Goal: Task Accomplishment & Management: Complete application form

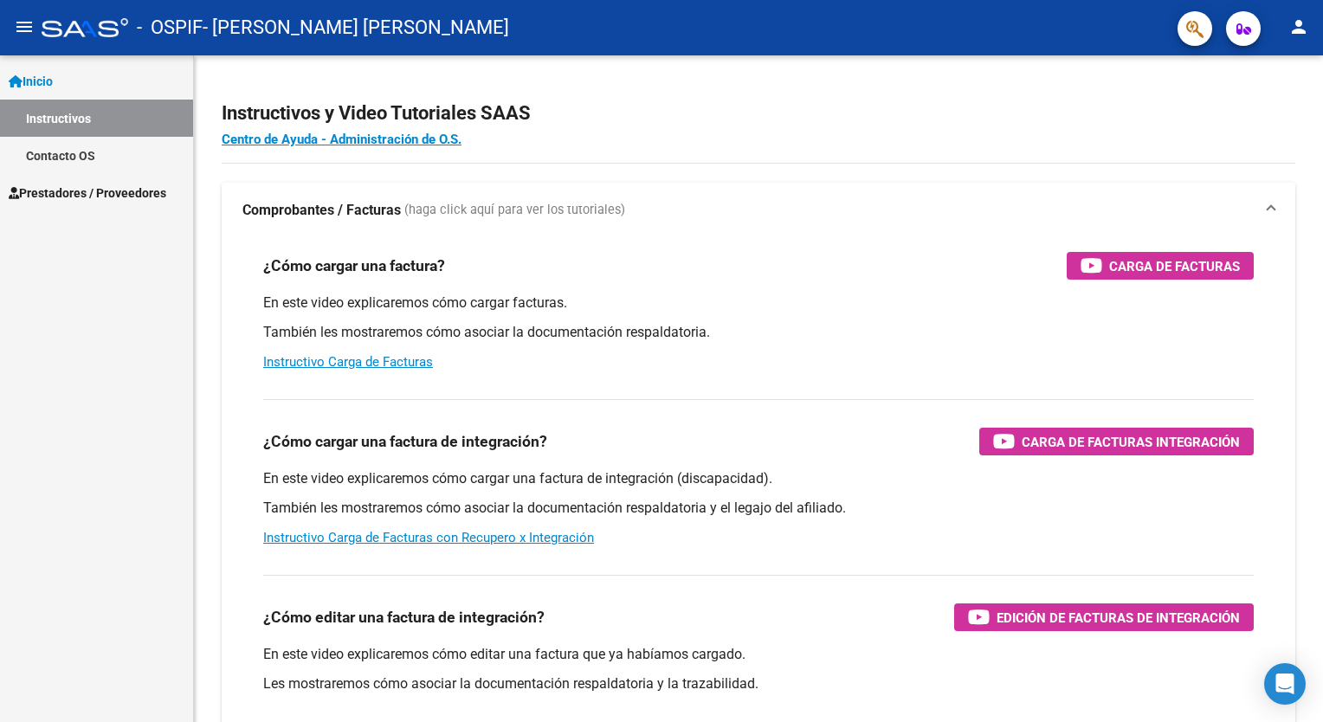
click at [121, 198] on span "Prestadores / Proveedores" at bounding box center [88, 193] width 158 height 19
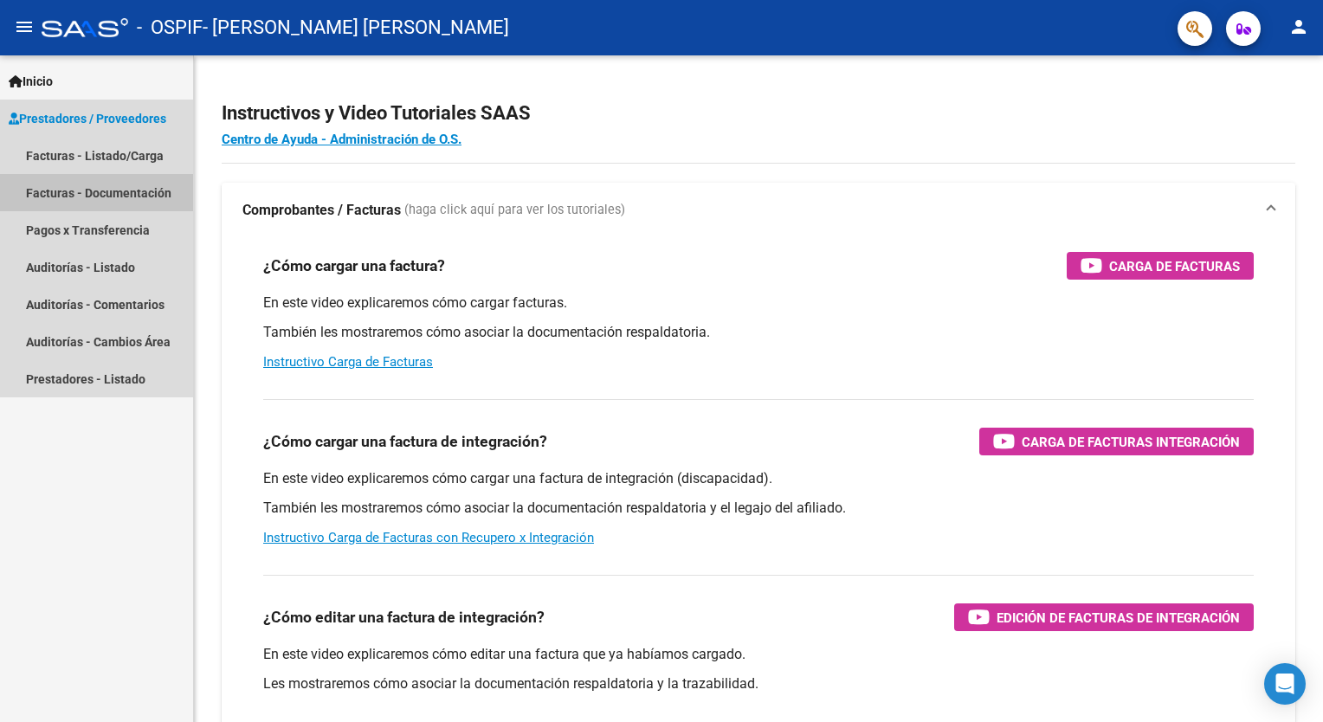
click at [100, 211] on link "Facturas - Documentación" at bounding box center [96, 192] width 193 height 37
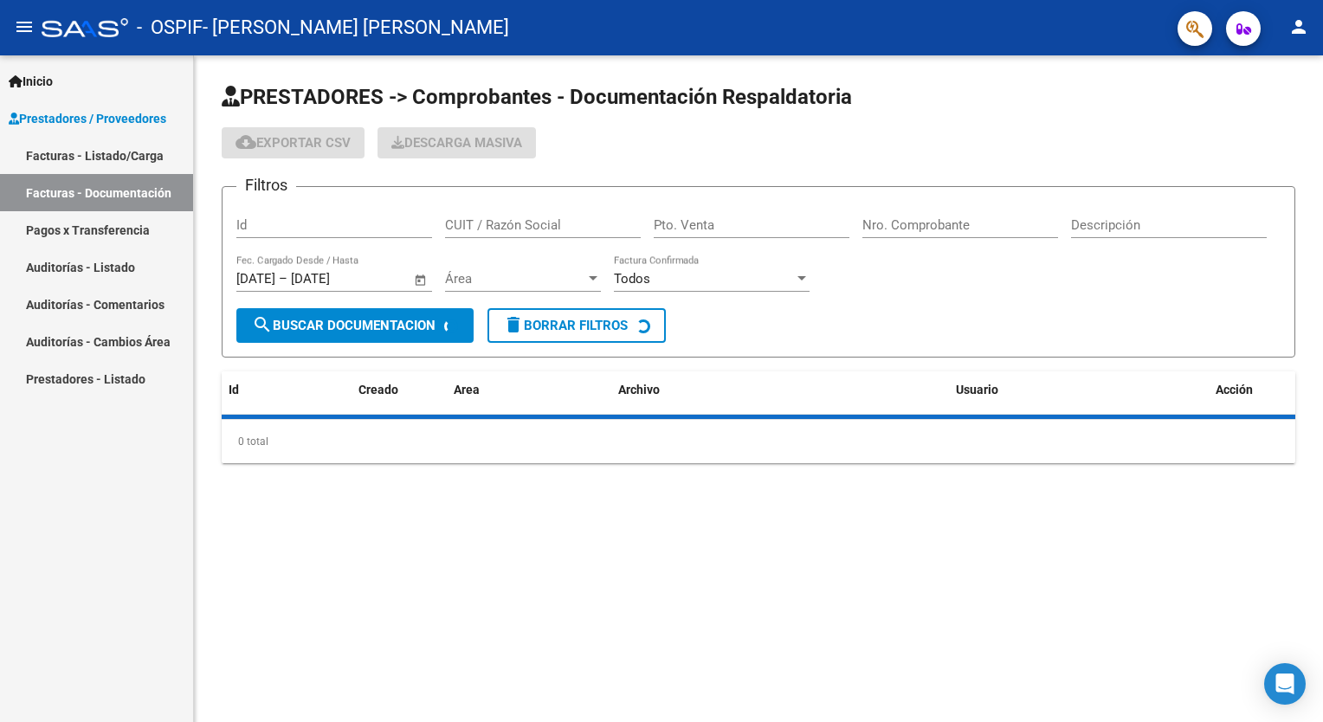
click at [107, 152] on link "Facturas - Listado/Carga" at bounding box center [96, 155] width 193 height 37
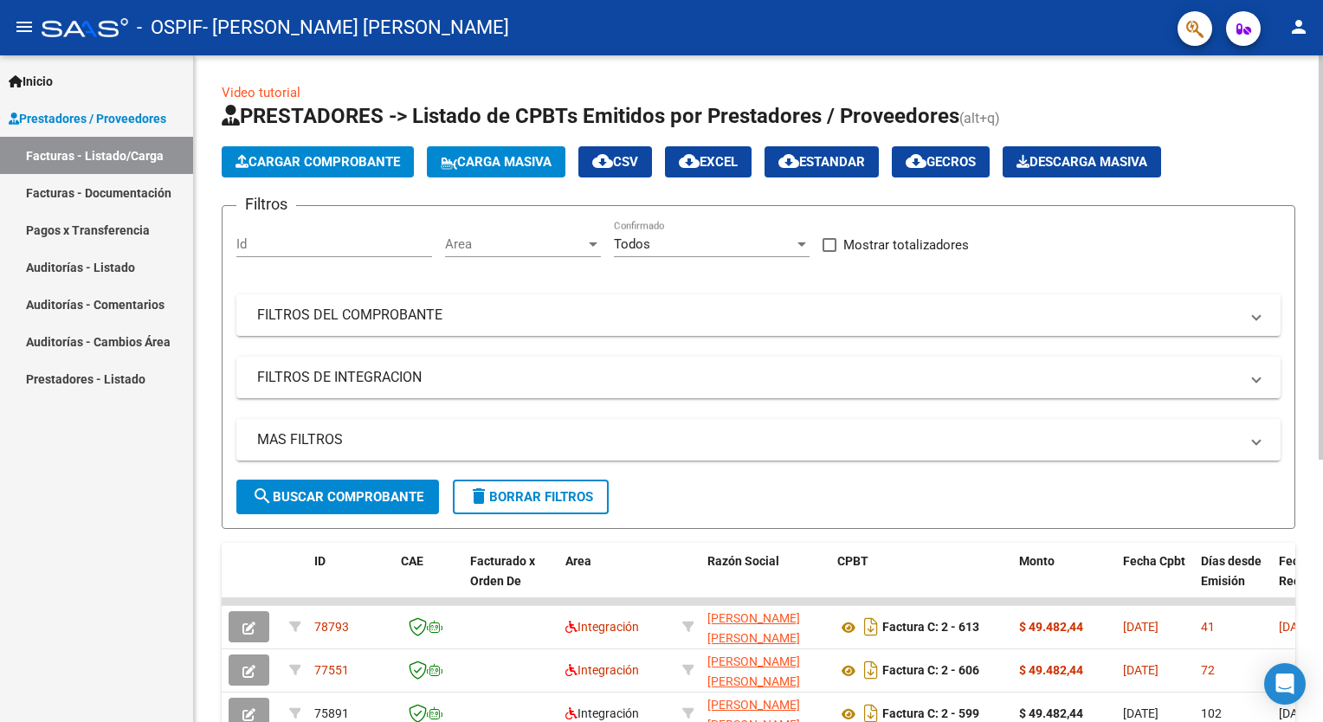
click at [307, 159] on span "Cargar Comprobante" at bounding box center [317, 162] width 164 height 16
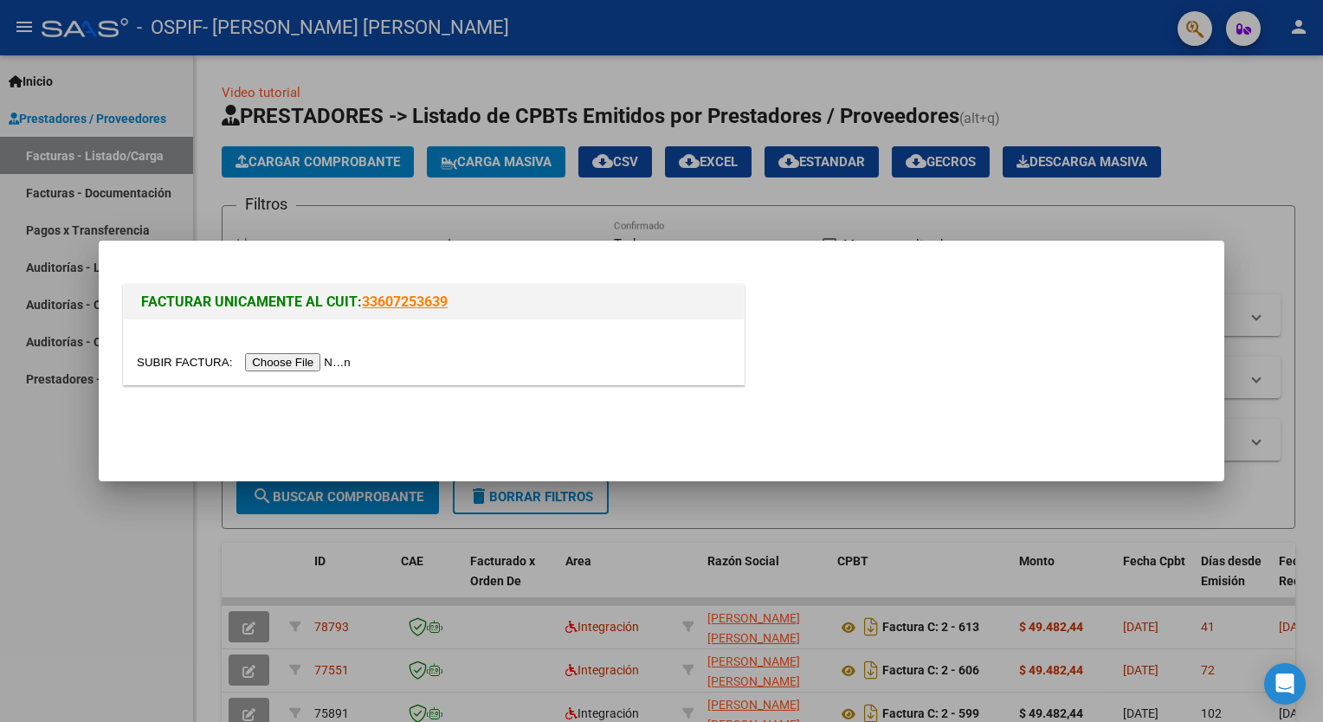
click at [281, 377] on div at bounding box center [434, 351] width 620 height 65
click at [278, 369] on input "file" at bounding box center [246, 362] width 219 height 18
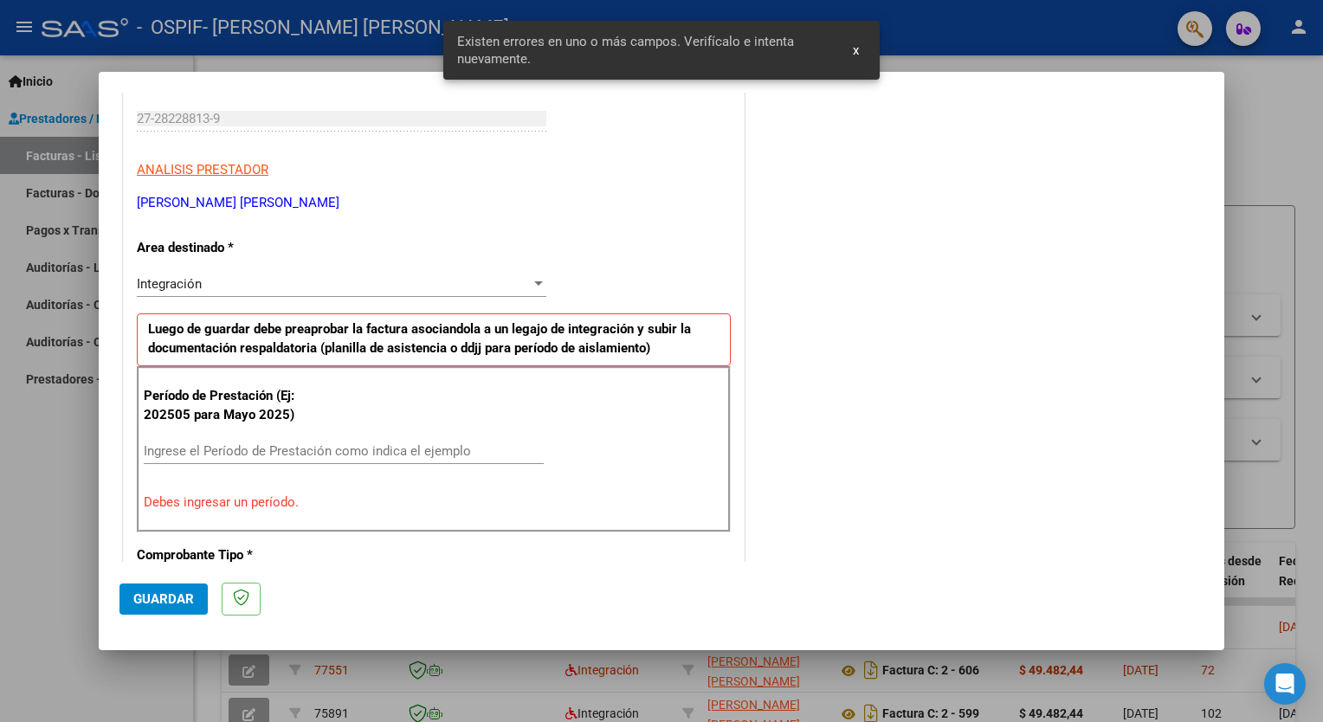
scroll to position [334, 0]
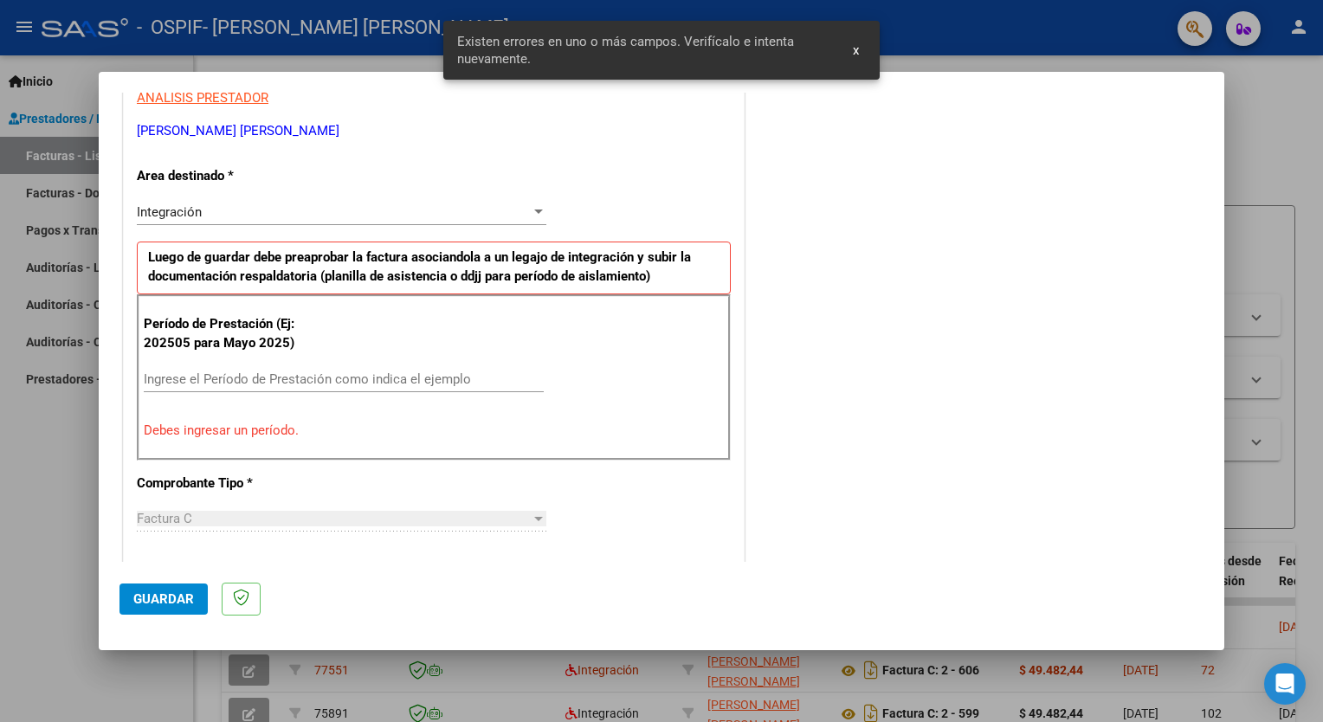
click at [284, 384] on input "Ingrese el Período de Prestación como indica el ejemplo" at bounding box center [344, 379] width 400 height 16
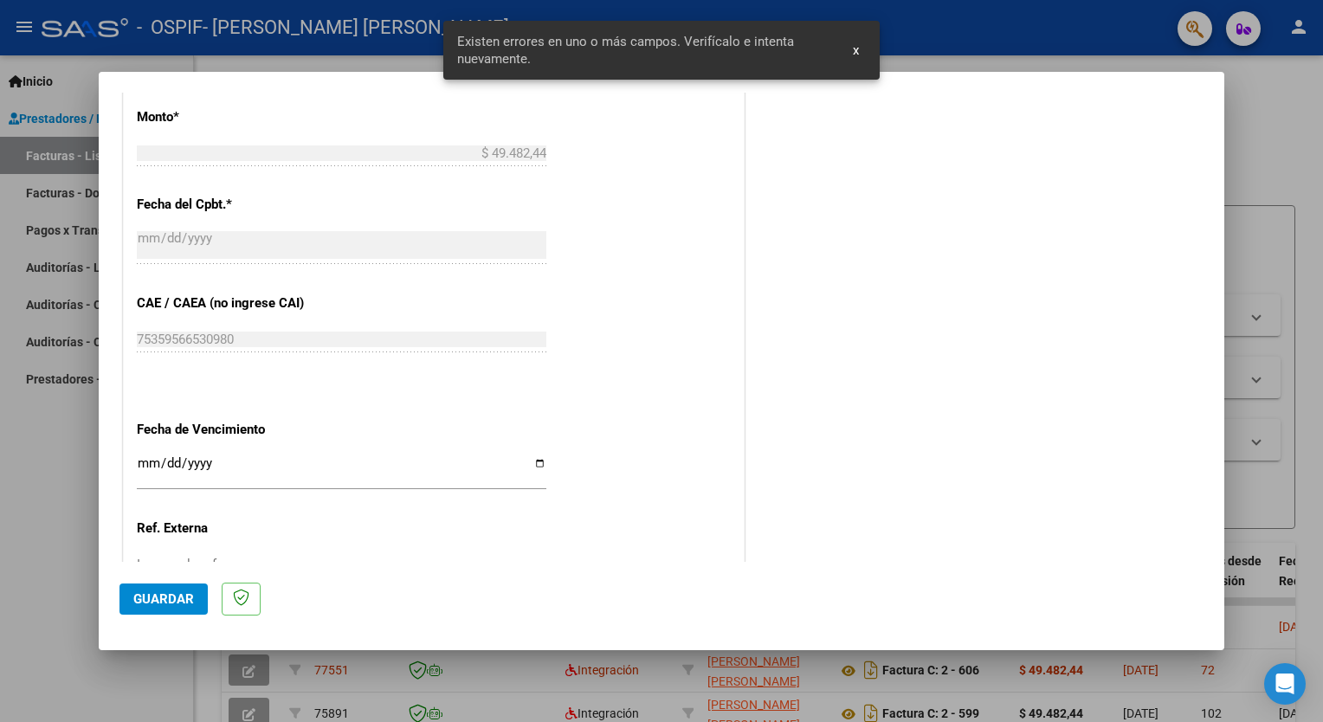
scroll to position [1027, 0]
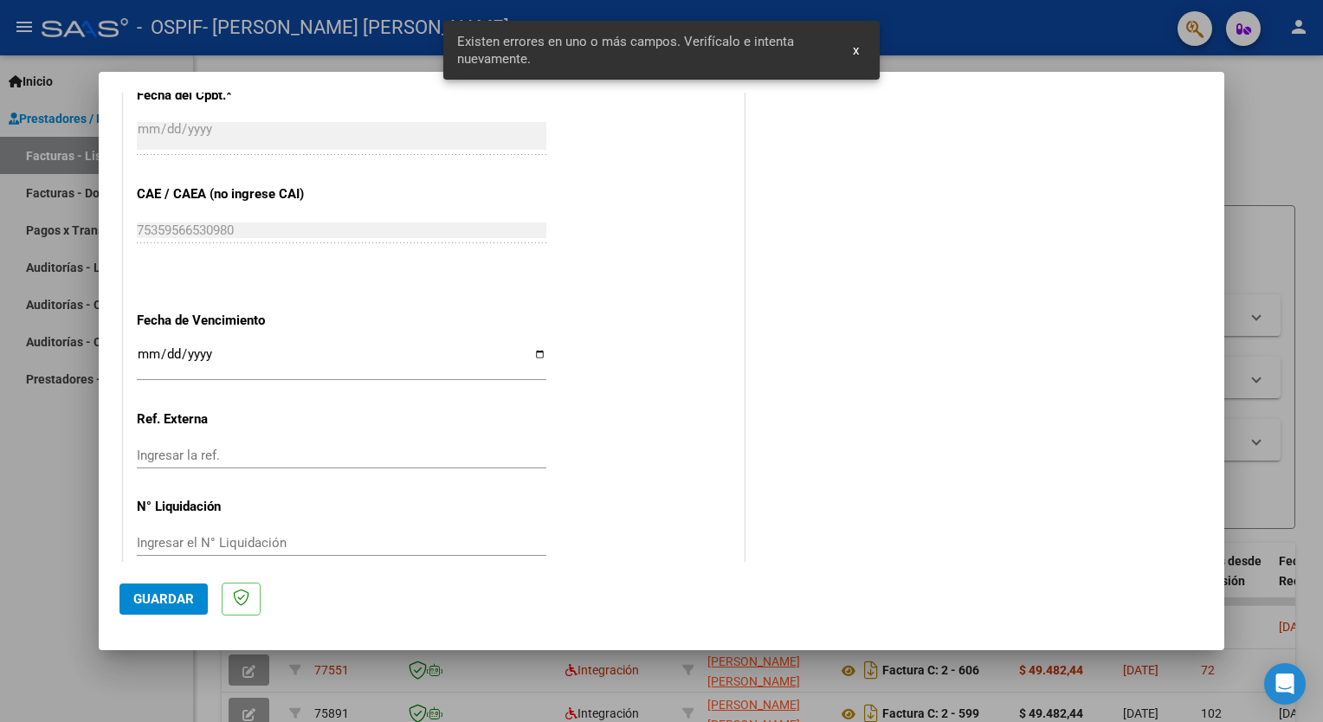
type input "202508"
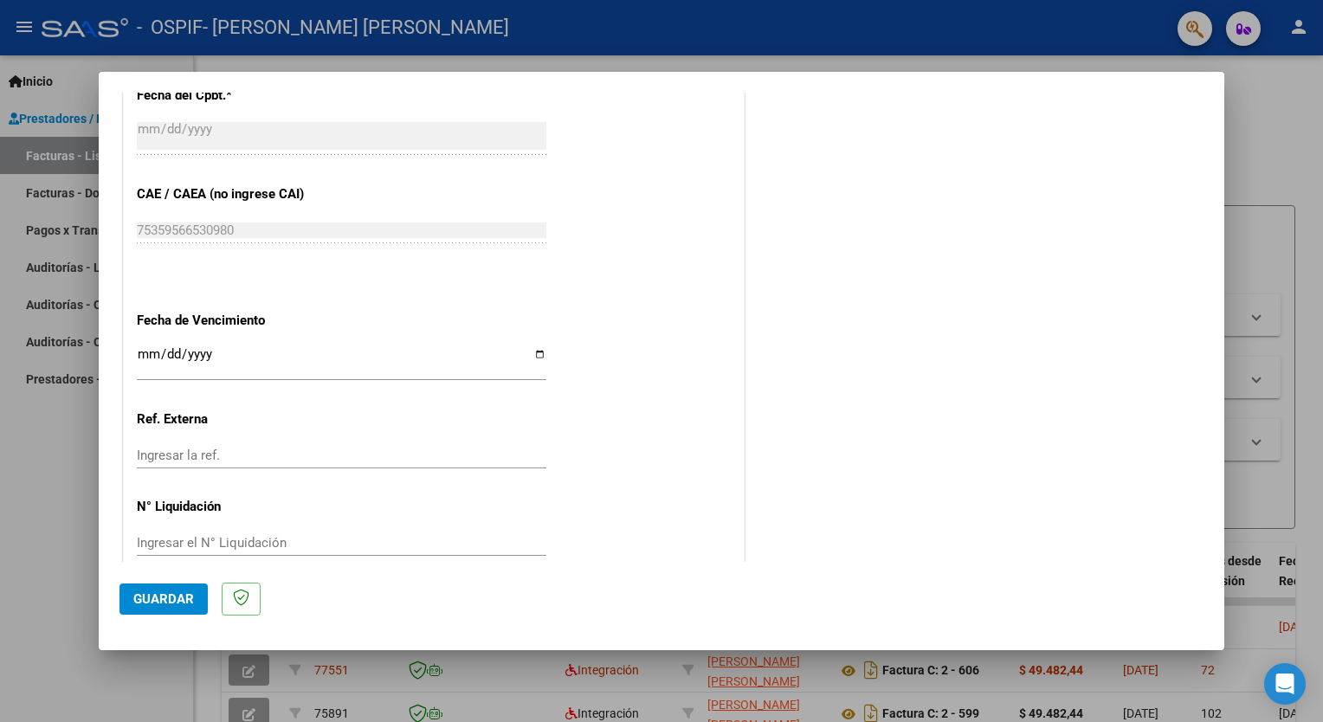
click at [529, 357] on input "Ingresar la fecha" at bounding box center [341, 361] width 409 height 28
type input "[DATE]"
click at [178, 599] on span "Guardar" at bounding box center [163, 599] width 61 height 16
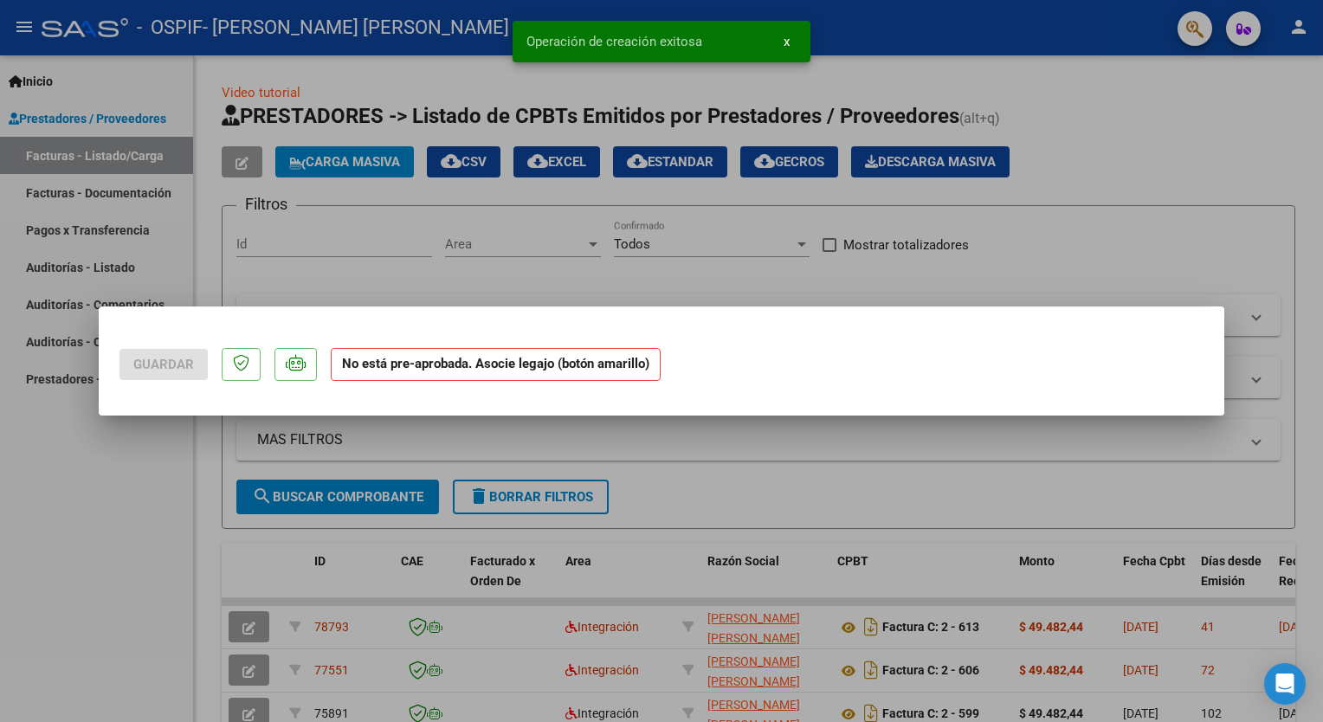
scroll to position [0, 0]
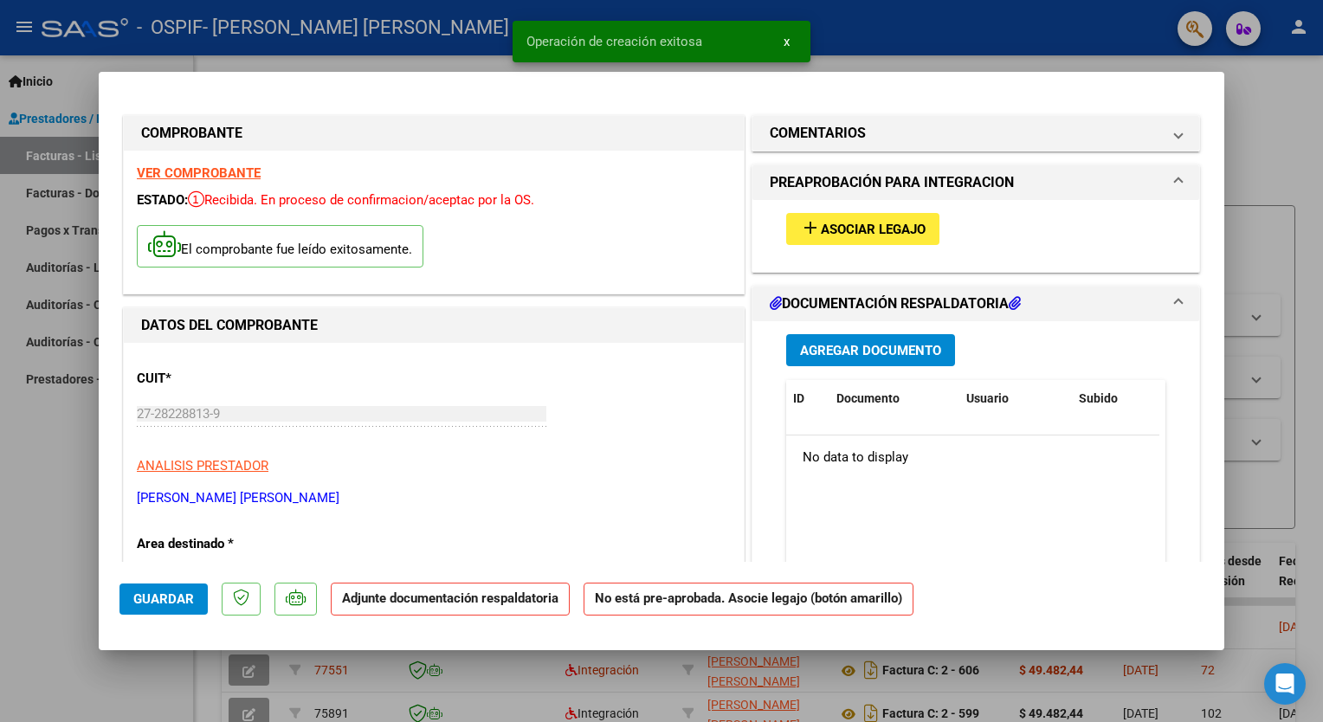
click at [860, 223] on span "Asociar Legajo" at bounding box center [873, 230] width 105 height 16
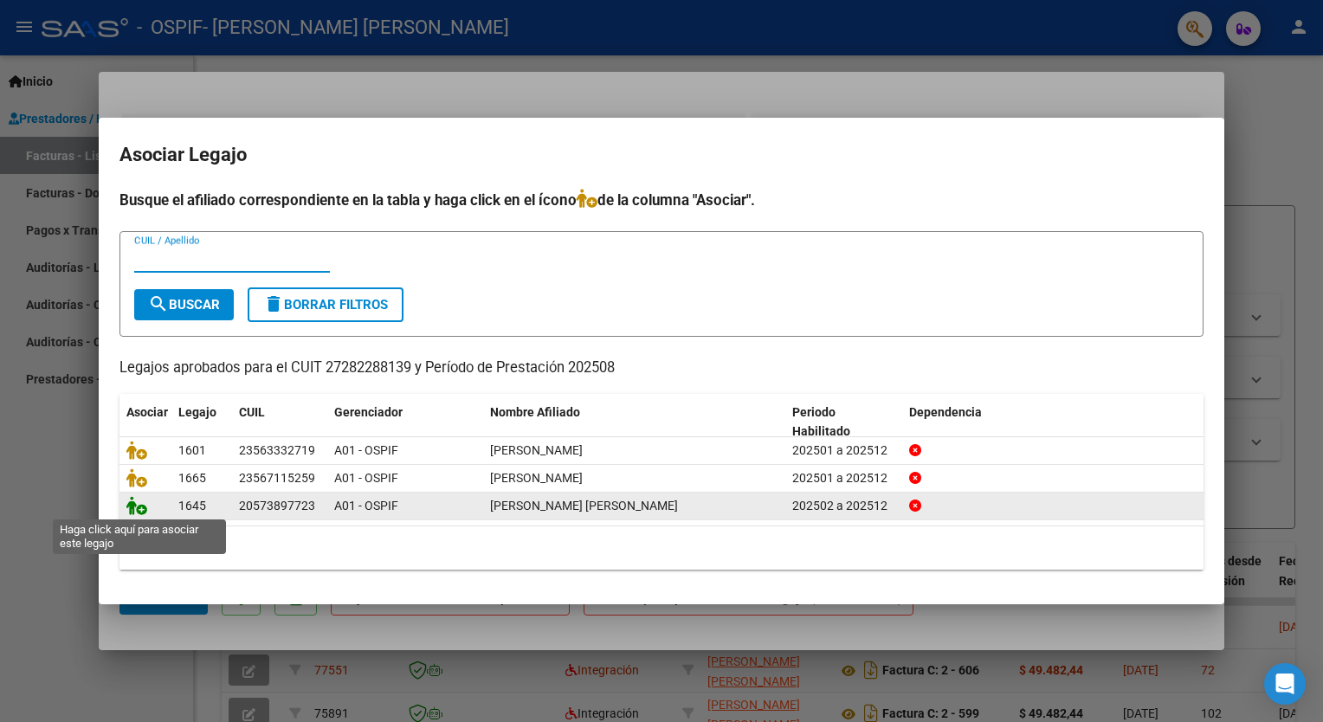
click at [138, 507] on icon at bounding box center [136, 505] width 21 height 19
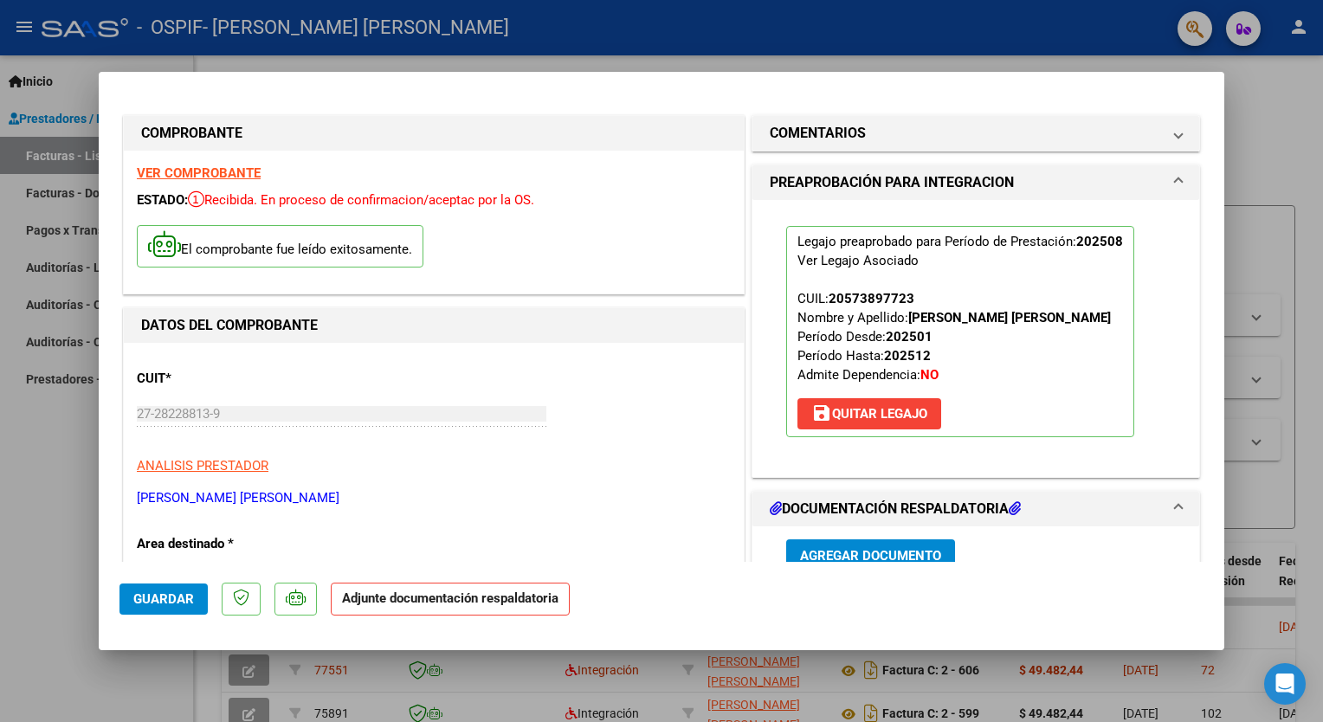
scroll to position [346, 0]
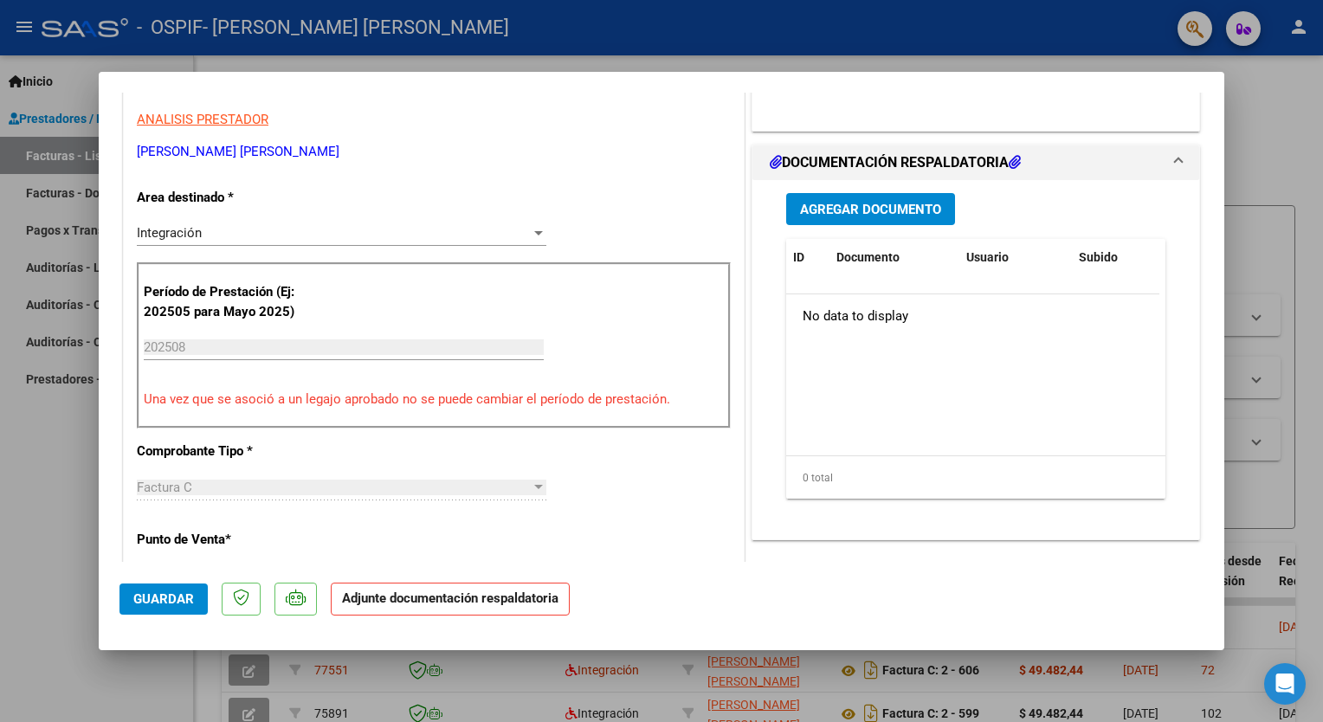
click at [808, 201] on span "Agregar Documento" at bounding box center [870, 209] width 141 height 16
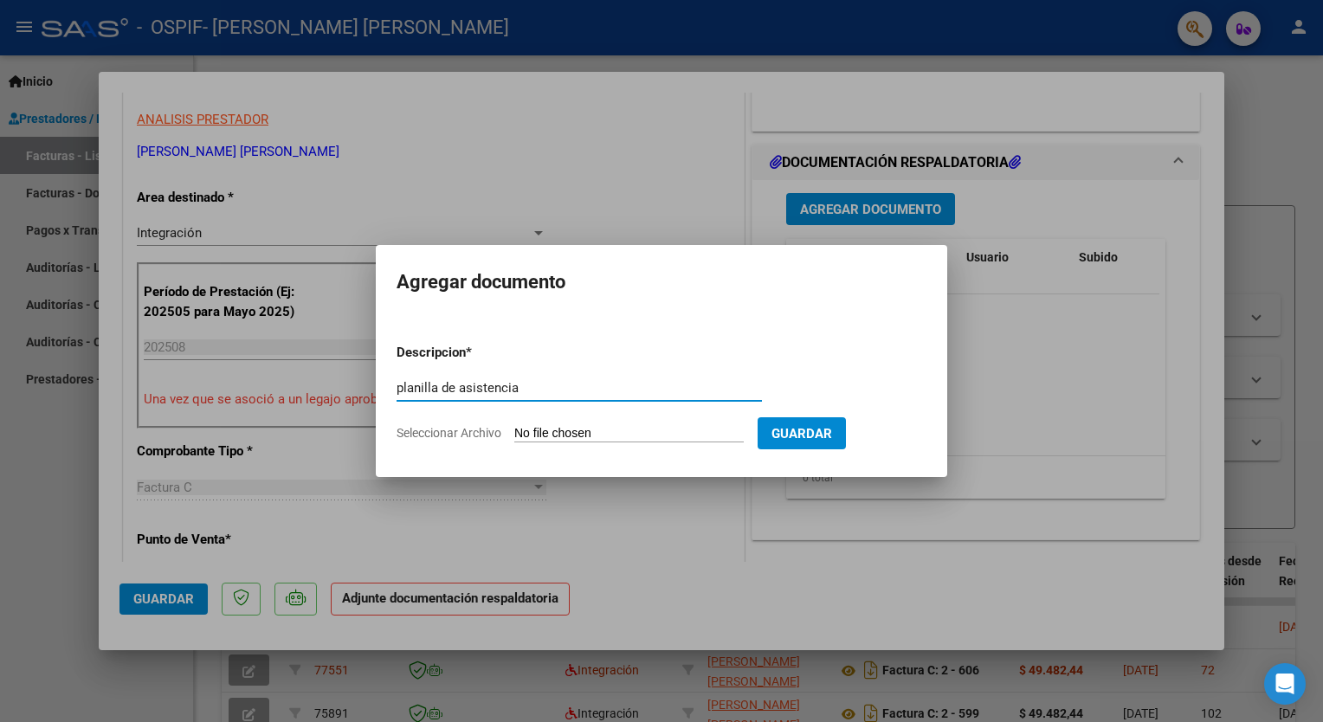
type input "planilla de asistencia"
click at [621, 436] on input "Seleccionar Archivo" at bounding box center [628, 434] width 229 height 16
type input "C:\fakepath\planilla leon.pdf"
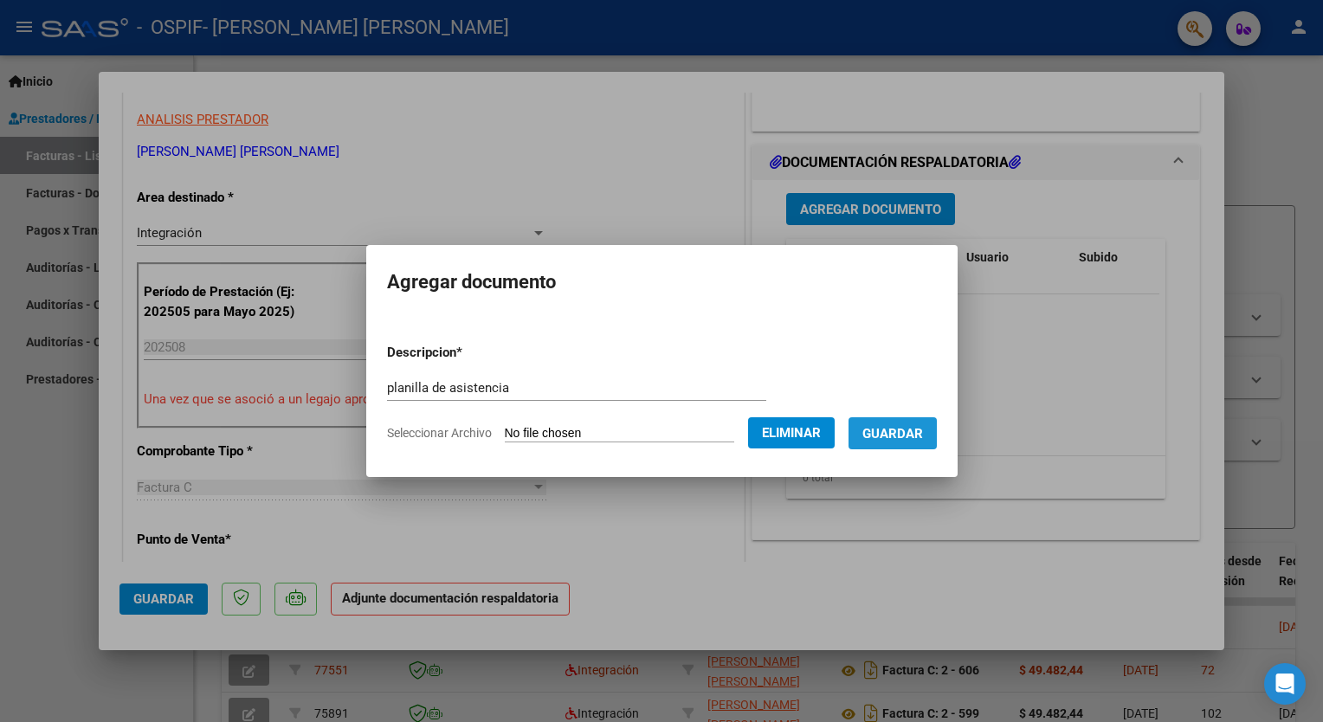
click at [906, 440] on span "Guardar" at bounding box center [892, 434] width 61 height 16
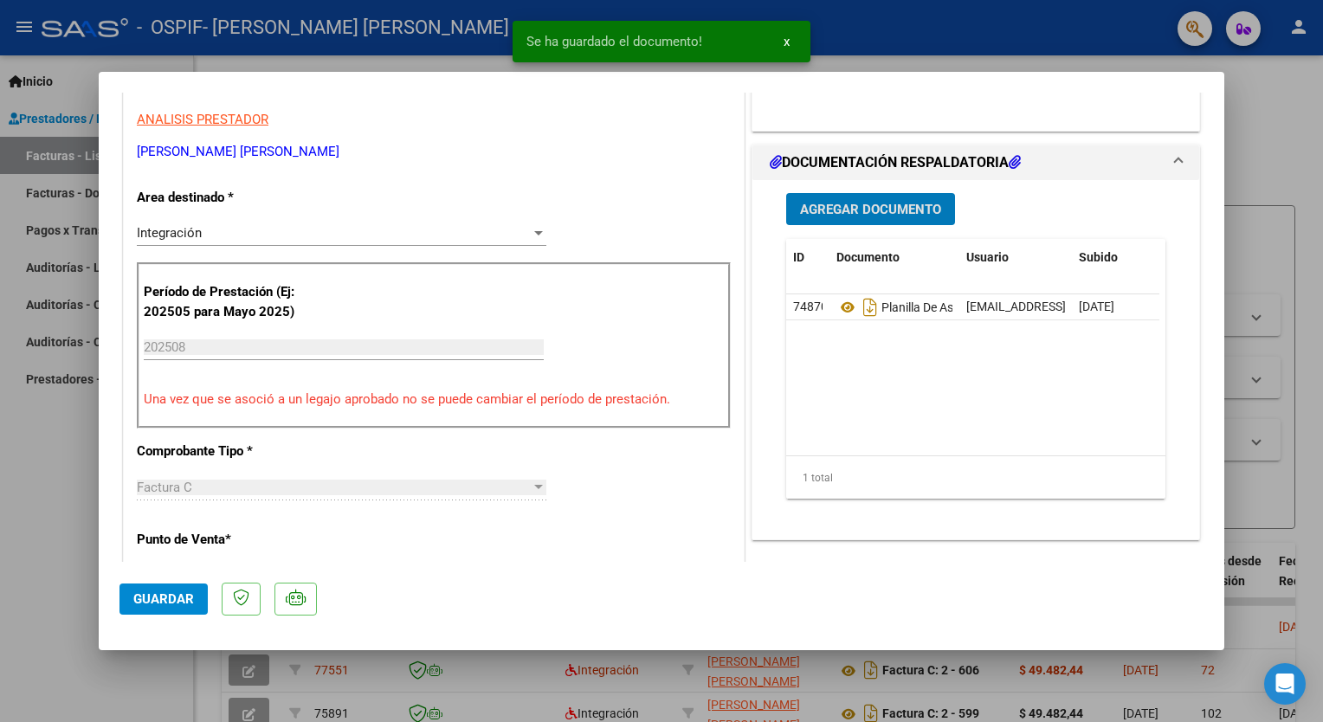
click at [1277, 396] on div at bounding box center [661, 361] width 1323 height 722
type input "$ 0,00"
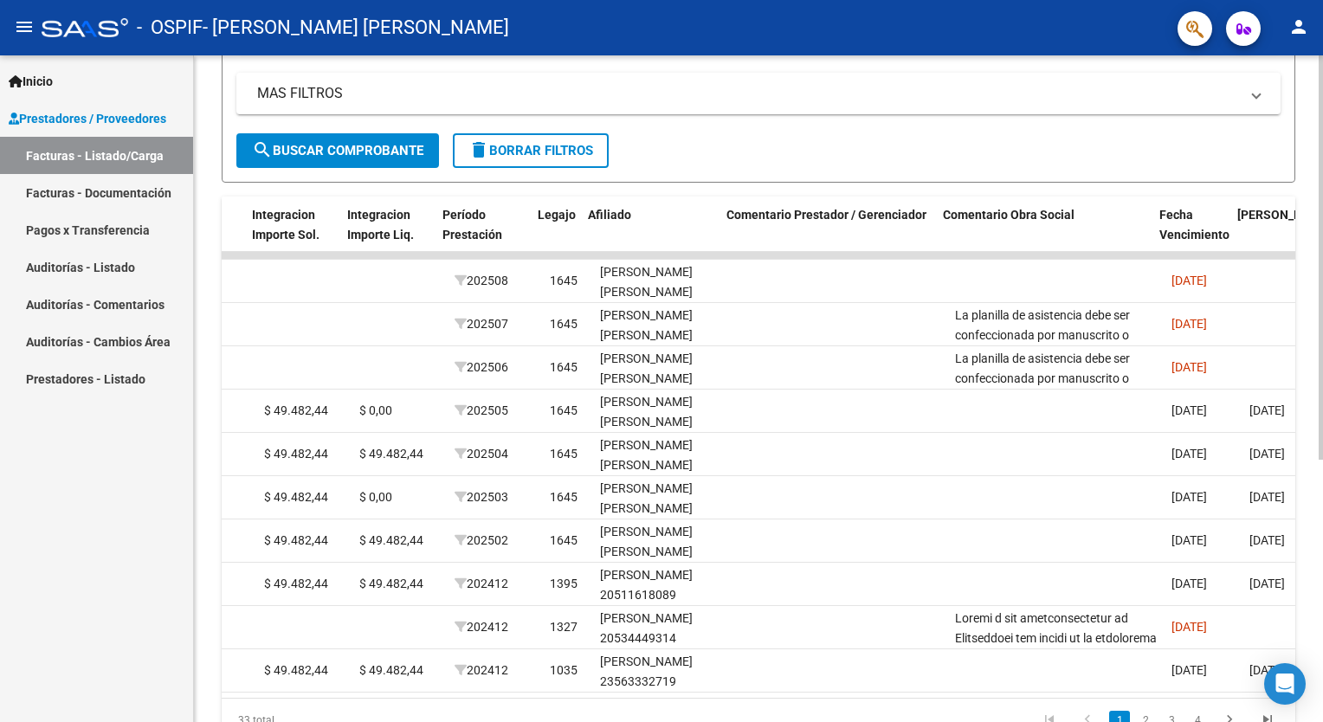
scroll to position [0, 2385]
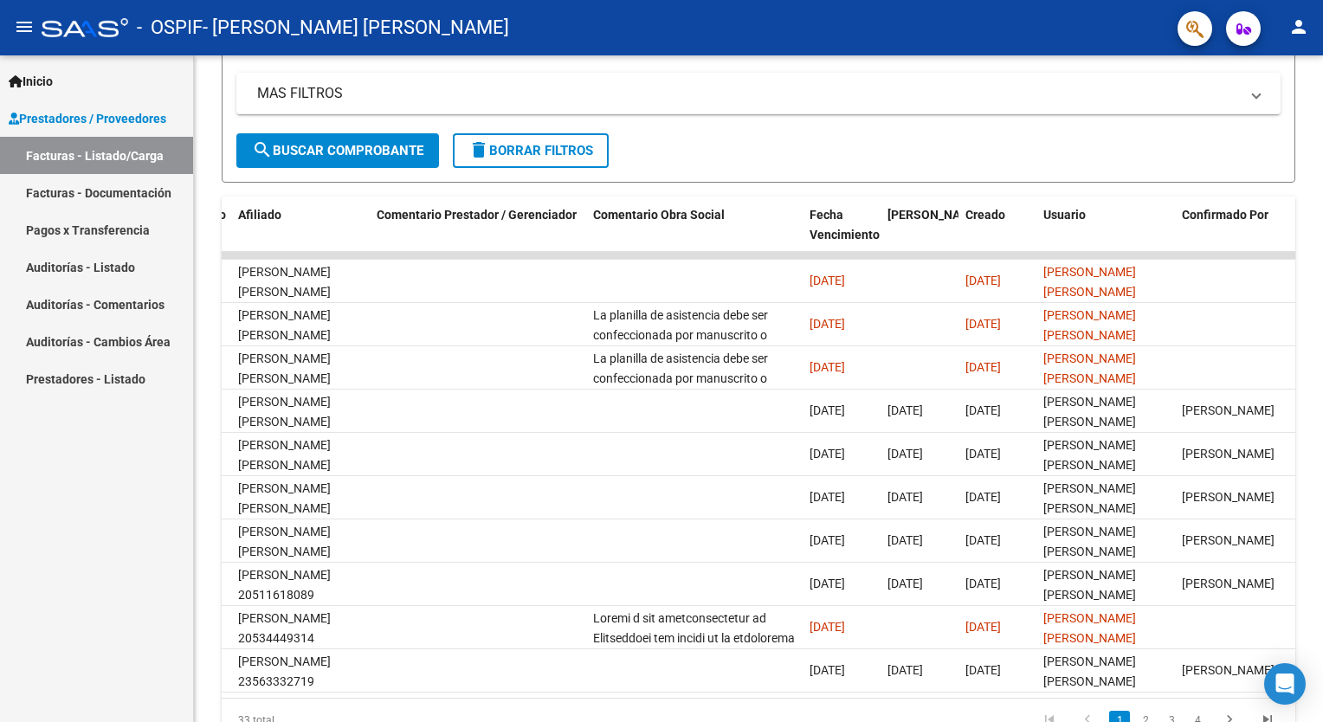
click at [111, 163] on link "Facturas - Listado/Carga" at bounding box center [96, 155] width 193 height 37
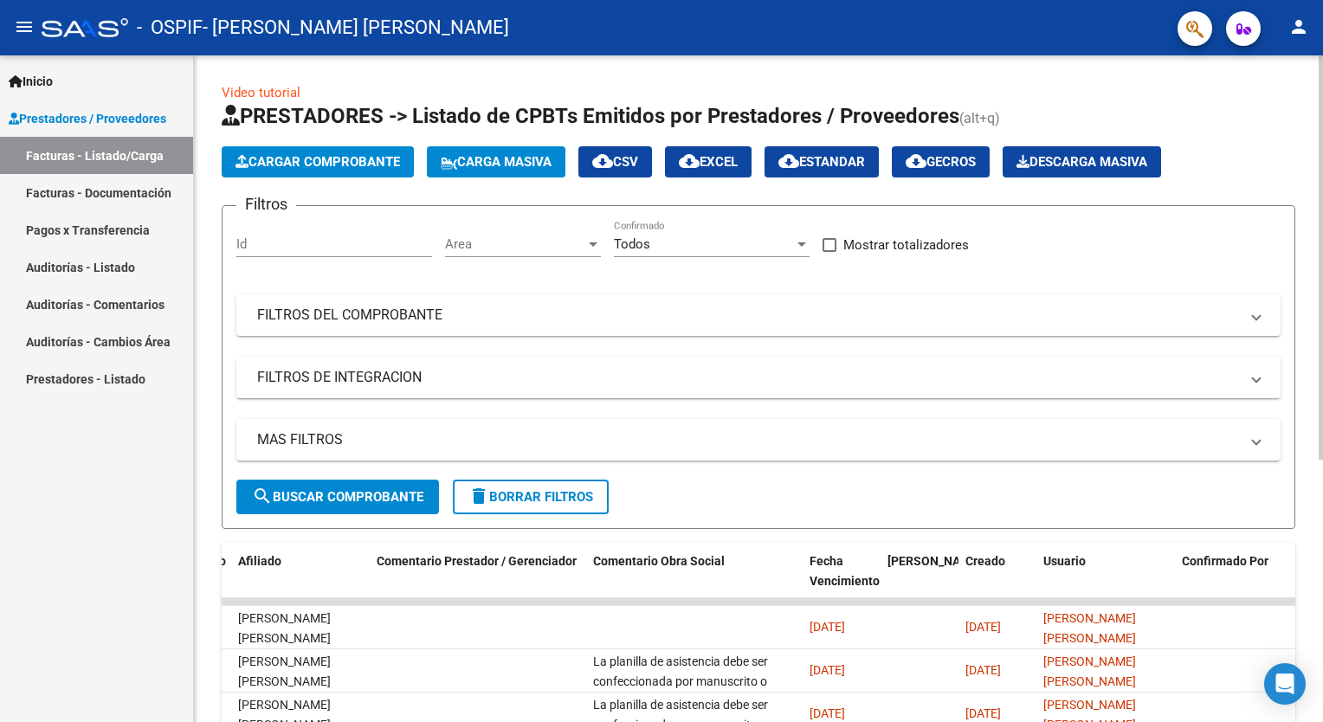
click at [327, 163] on span "Cargar Comprobante" at bounding box center [317, 162] width 164 height 16
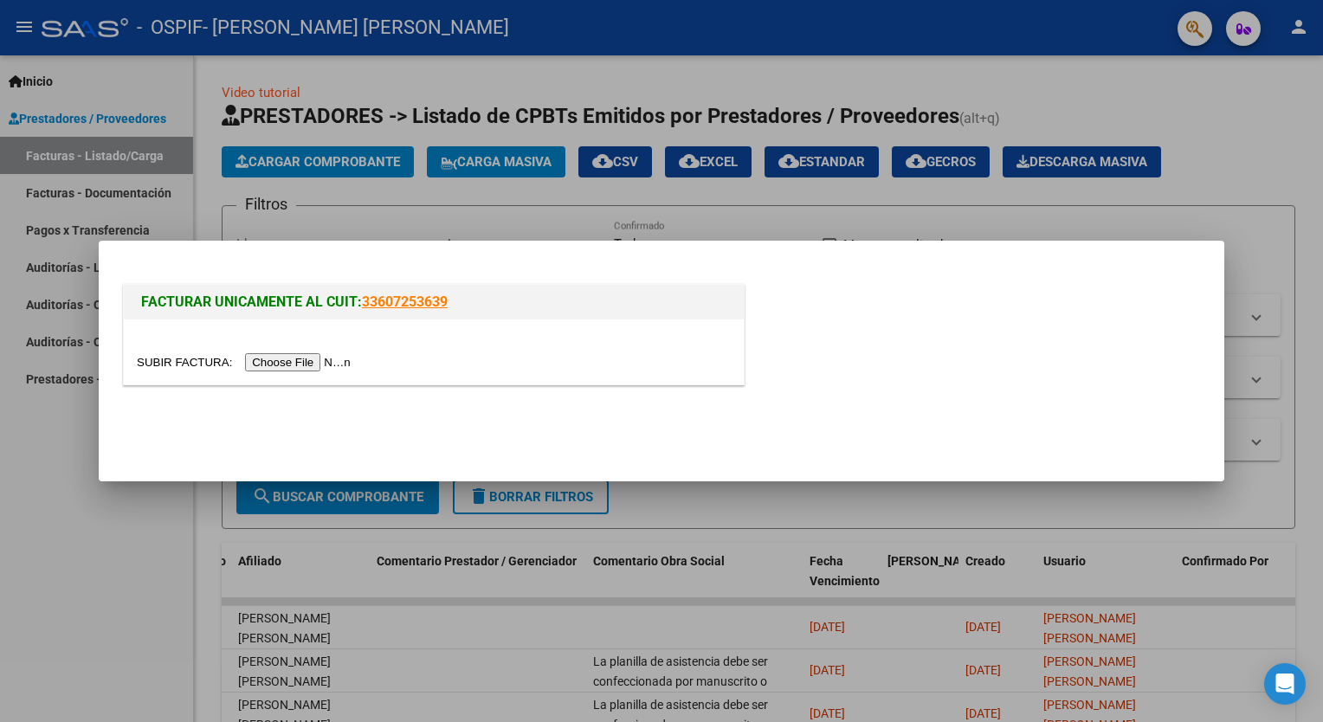
click at [314, 363] on input "file" at bounding box center [246, 362] width 219 height 18
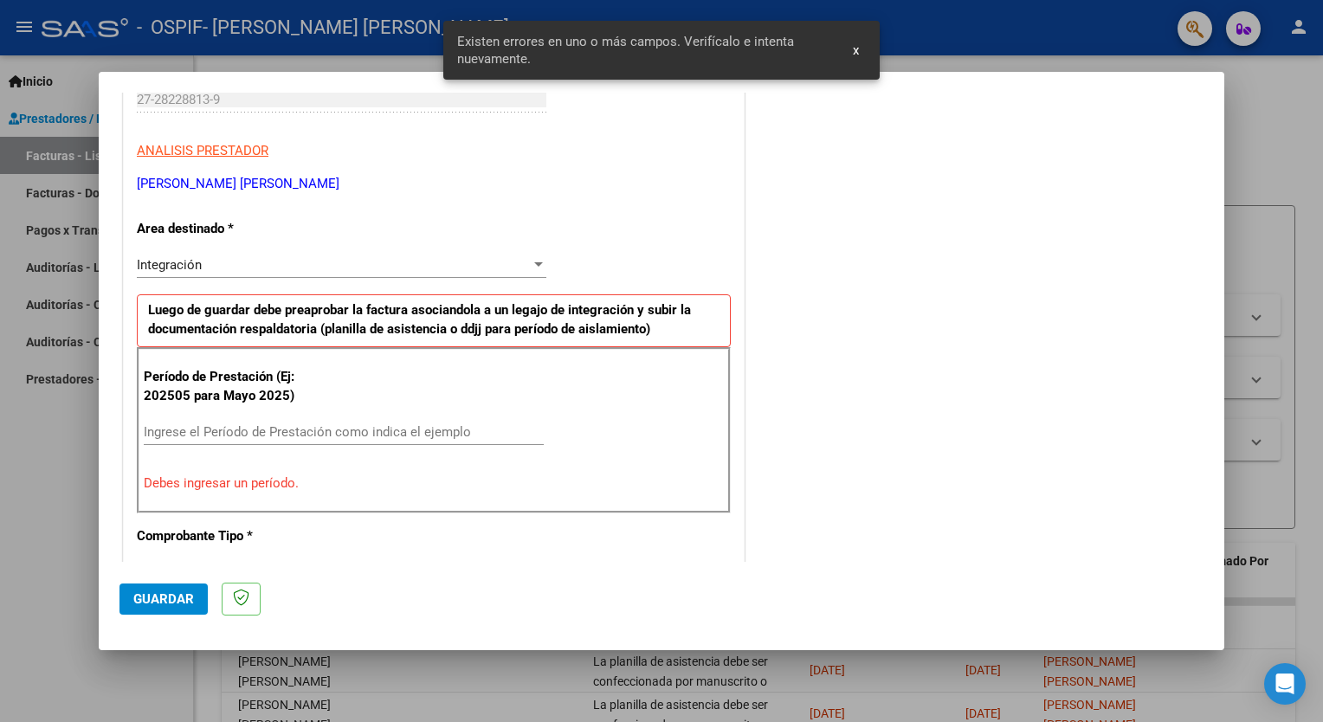
scroll to position [334, 0]
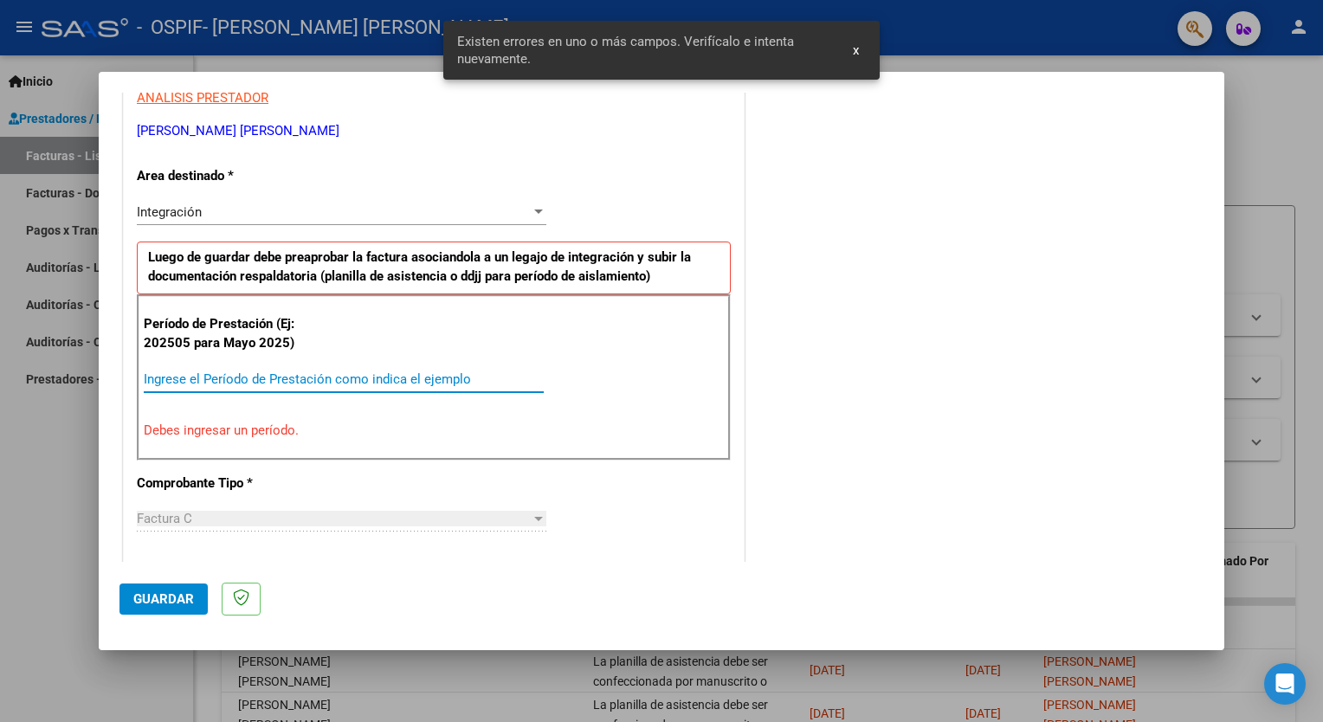
click at [274, 377] on input "Ingrese el Período de Prestación como indica el ejemplo" at bounding box center [344, 379] width 400 height 16
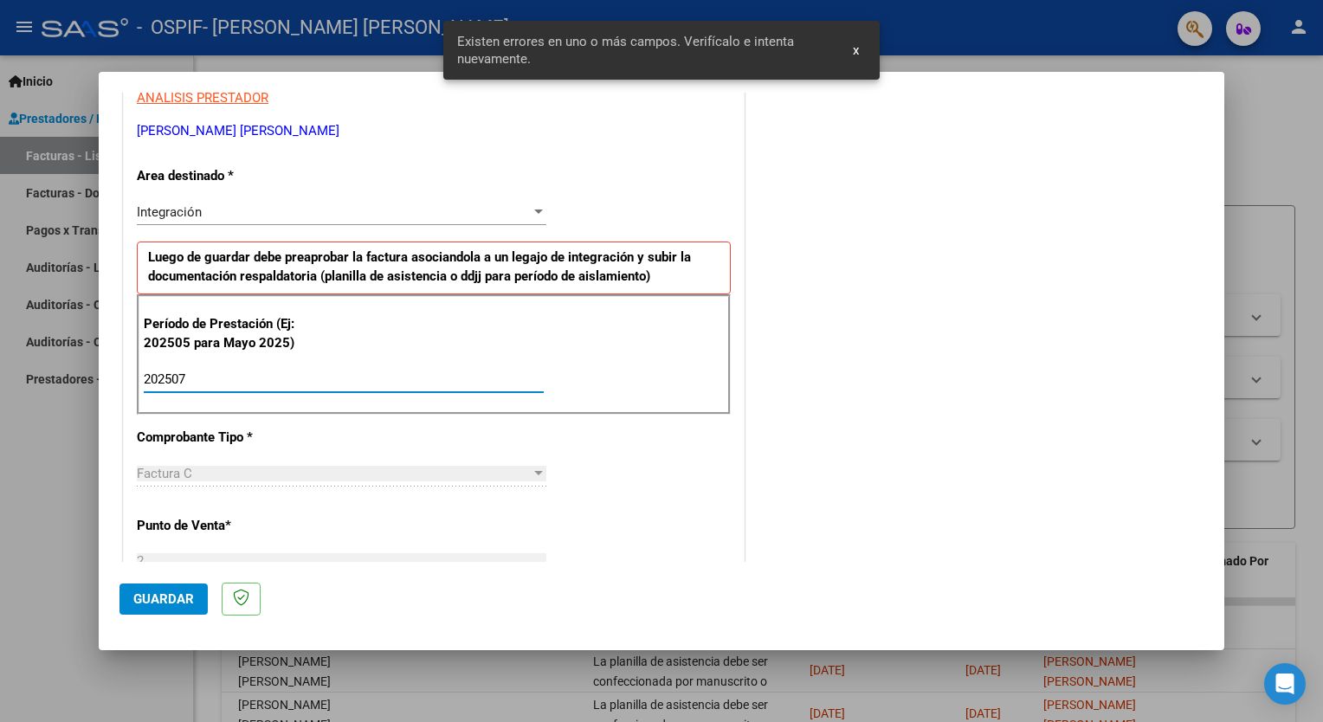
type input "202507"
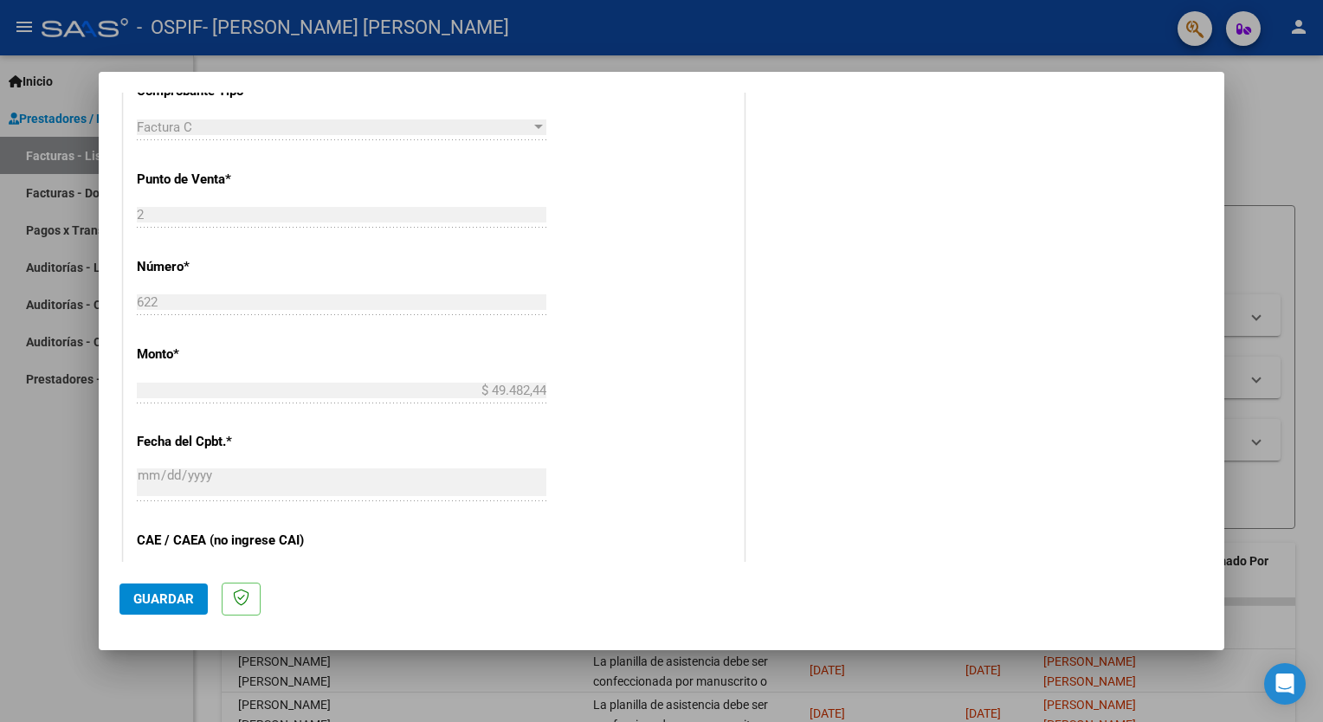
scroll to position [1027, 0]
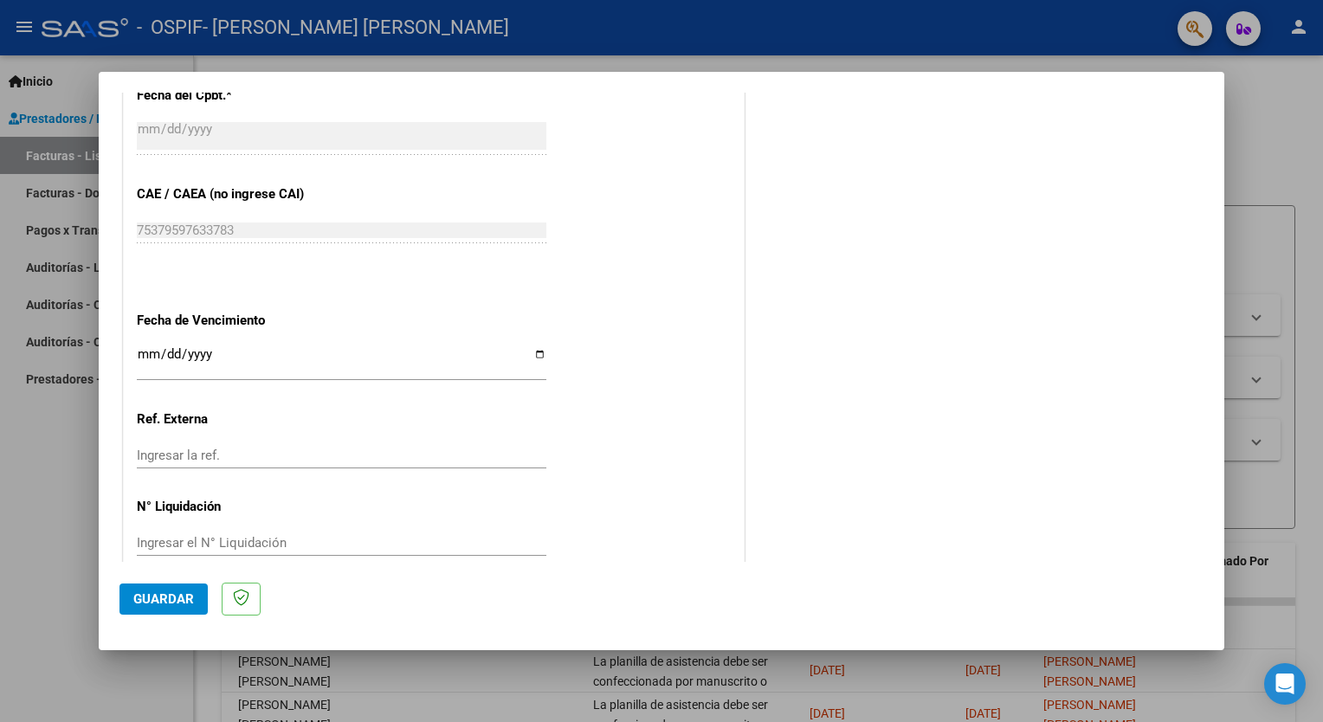
click at [537, 348] on input "Ingresar la fecha" at bounding box center [341, 361] width 409 height 28
type input "[DATE]"
click at [173, 605] on span "Guardar" at bounding box center [163, 599] width 61 height 16
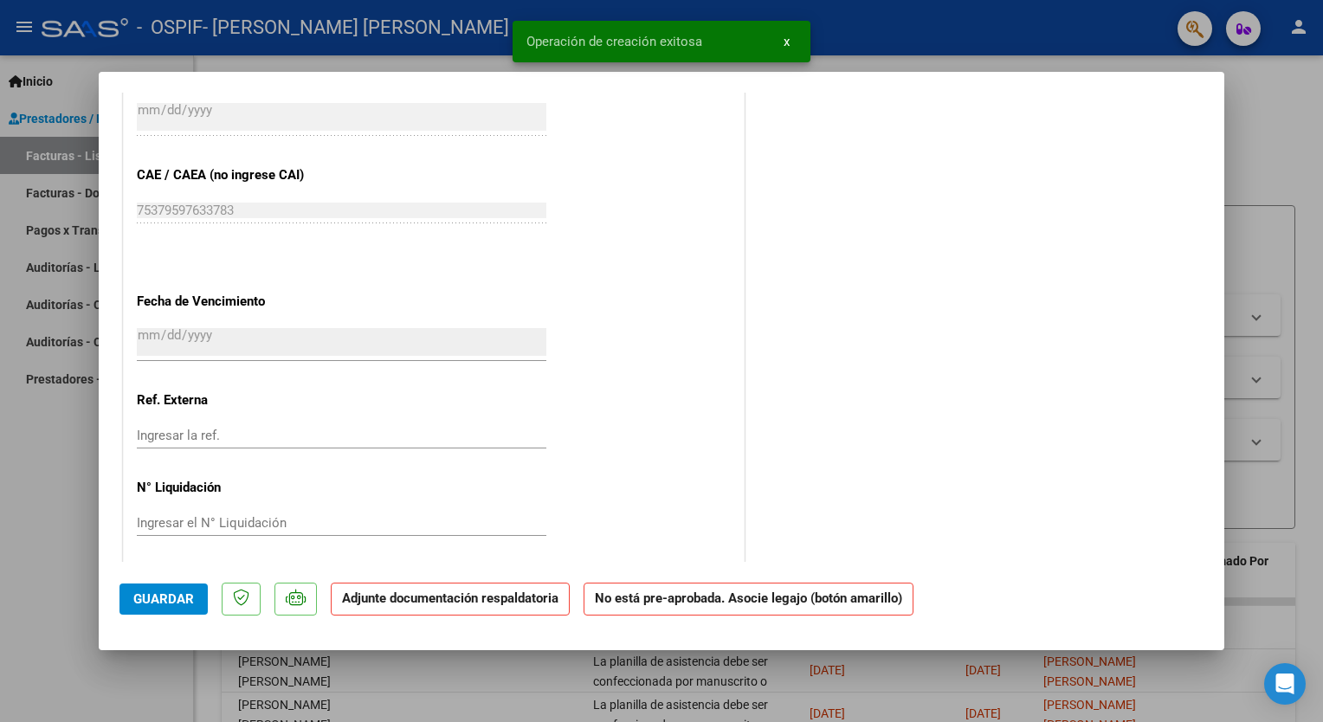
scroll to position [0, 0]
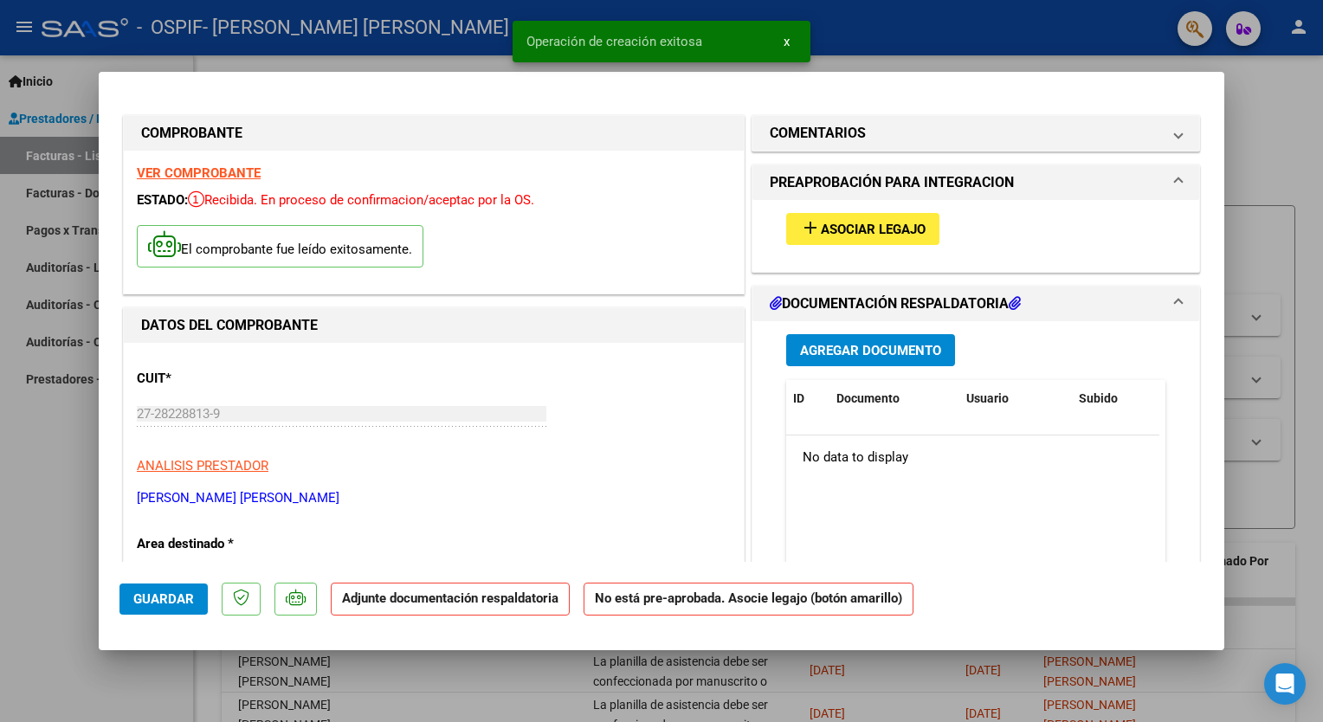
click at [845, 234] on span "Asociar Legajo" at bounding box center [873, 230] width 105 height 16
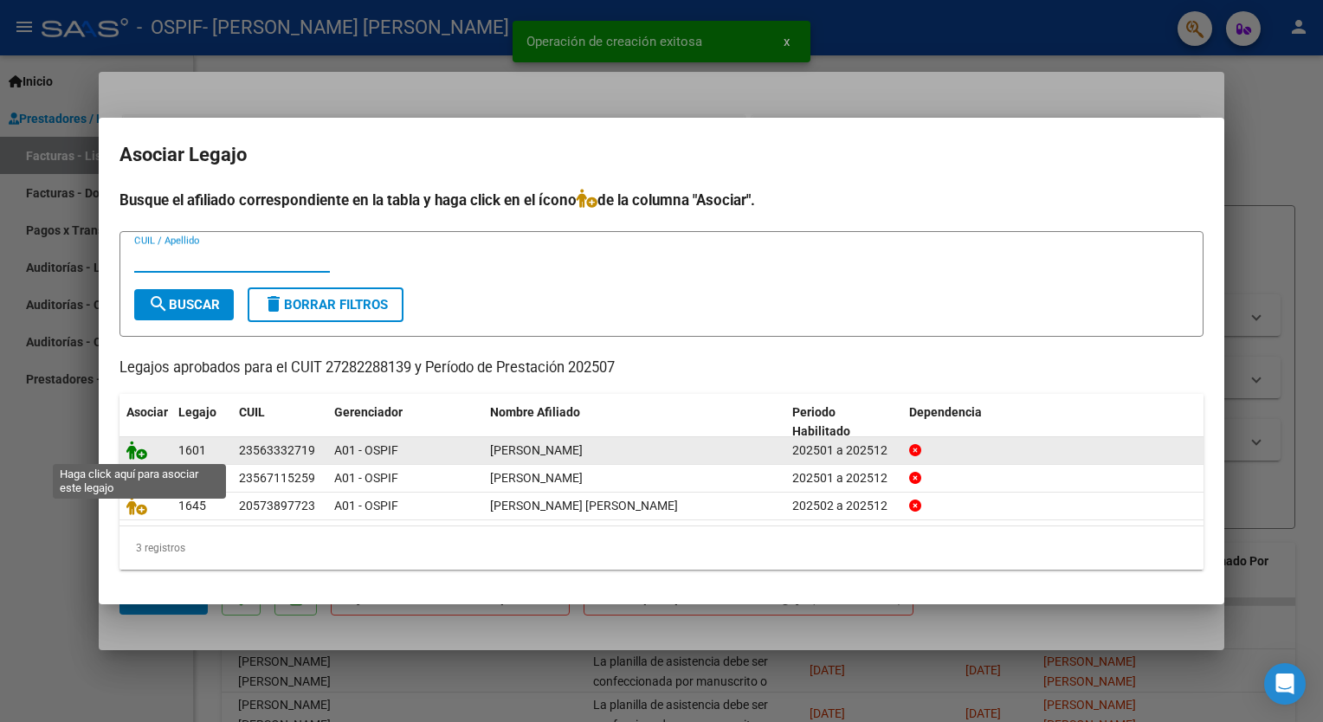
click at [132, 449] on icon at bounding box center [136, 450] width 21 height 19
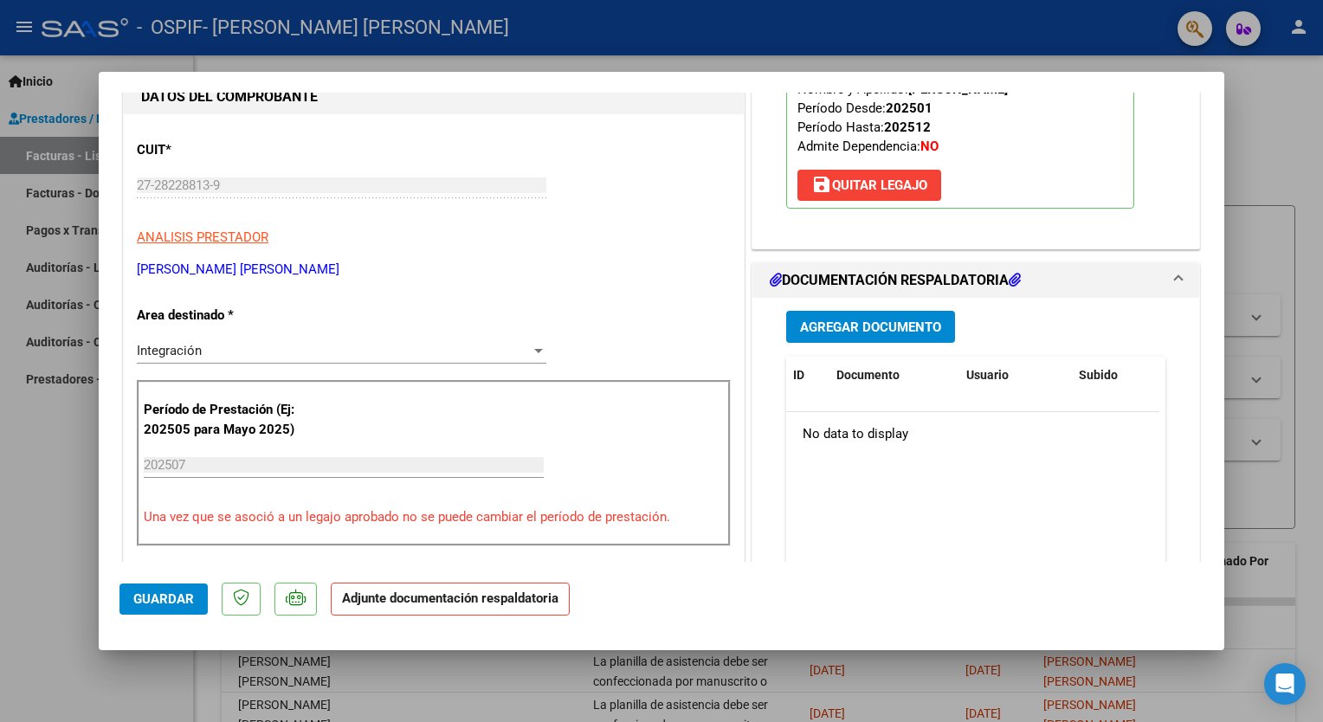
scroll to position [346, 0]
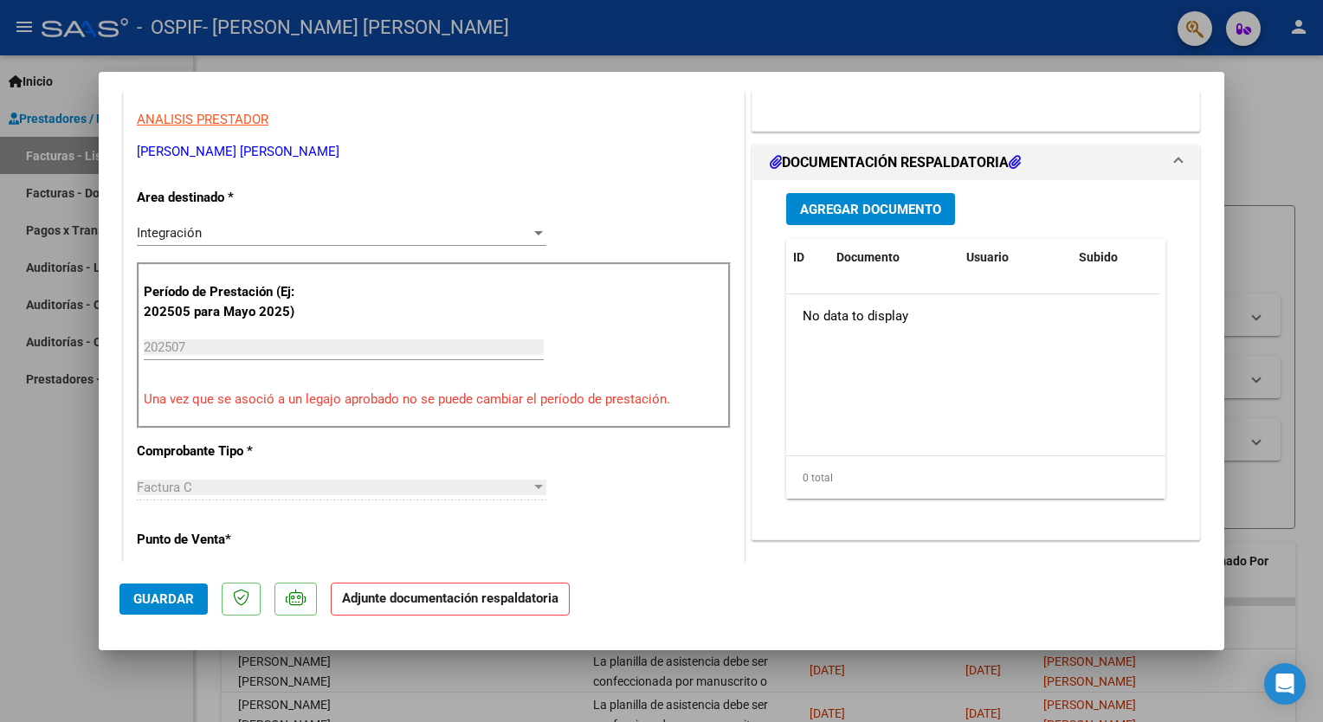
click at [836, 206] on span "Agregar Documento" at bounding box center [870, 210] width 141 height 16
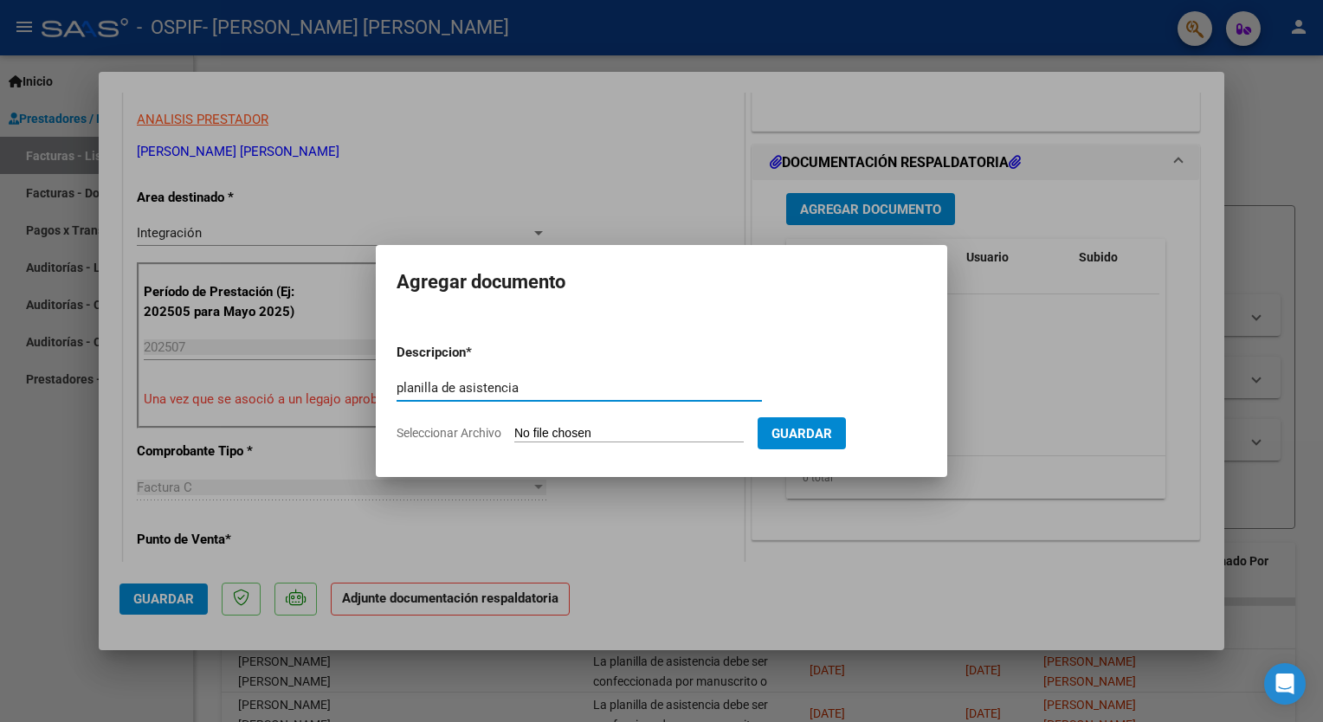
type input "planilla de asistencia"
click at [686, 429] on input "Seleccionar Archivo" at bounding box center [628, 434] width 229 height 16
type input "C:\fakepath\planilla [PERSON_NAME].pdf"
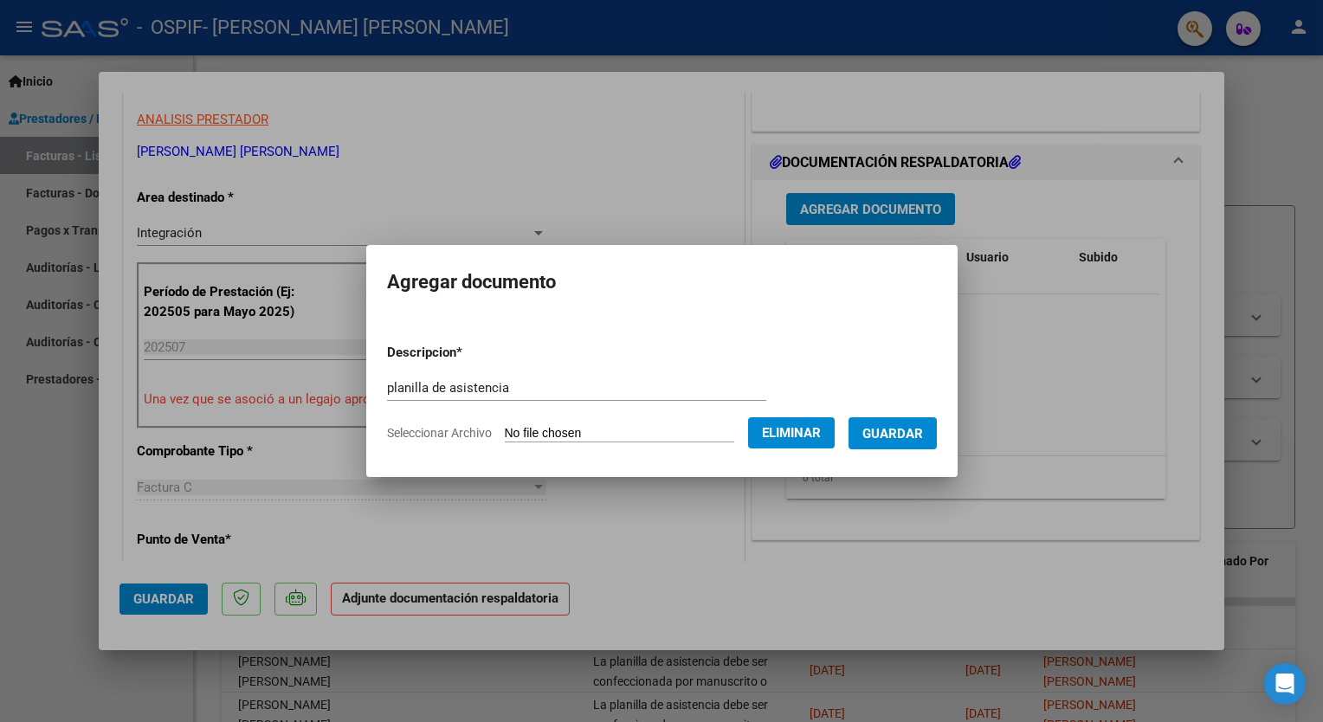
click at [917, 435] on span "Guardar" at bounding box center [892, 434] width 61 height 16
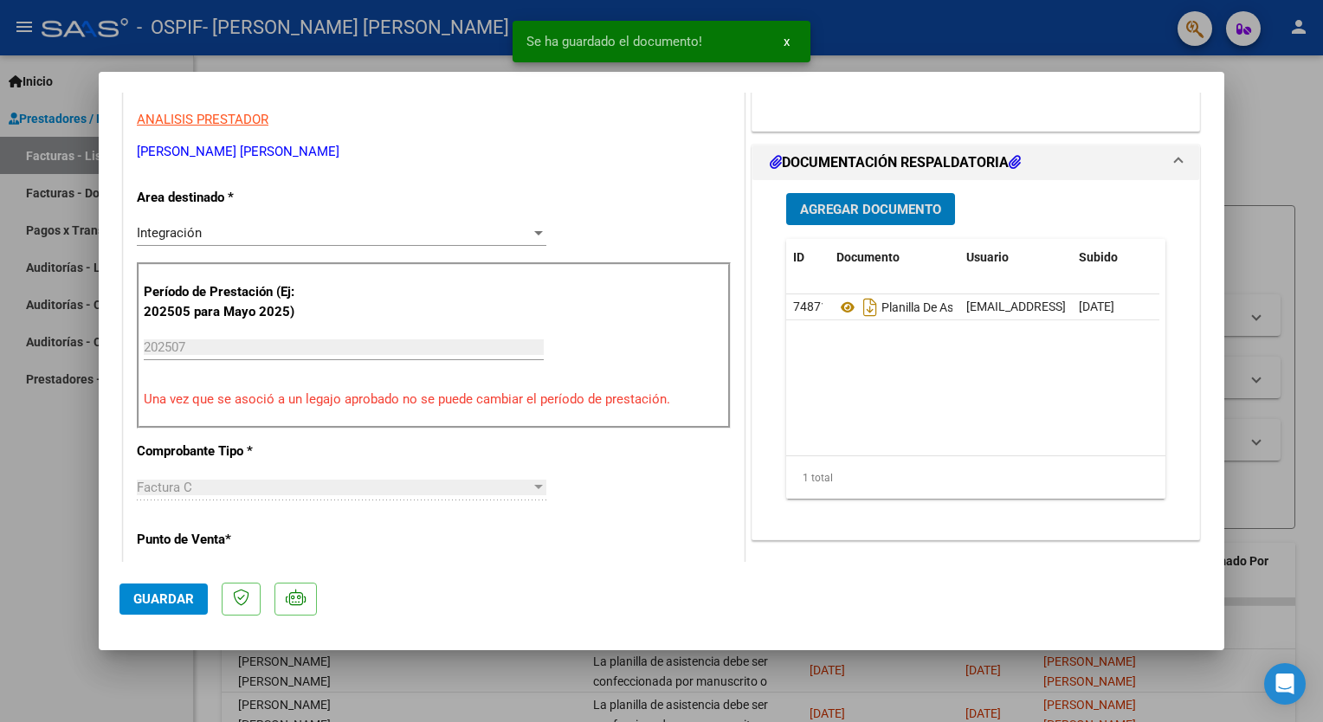
click at [174, 593] on span "Guardar" at bounding box center [163, 599] width 61 height 16
click at [79, 486] on div at bounding box center [661, 361] width 1323 height 722
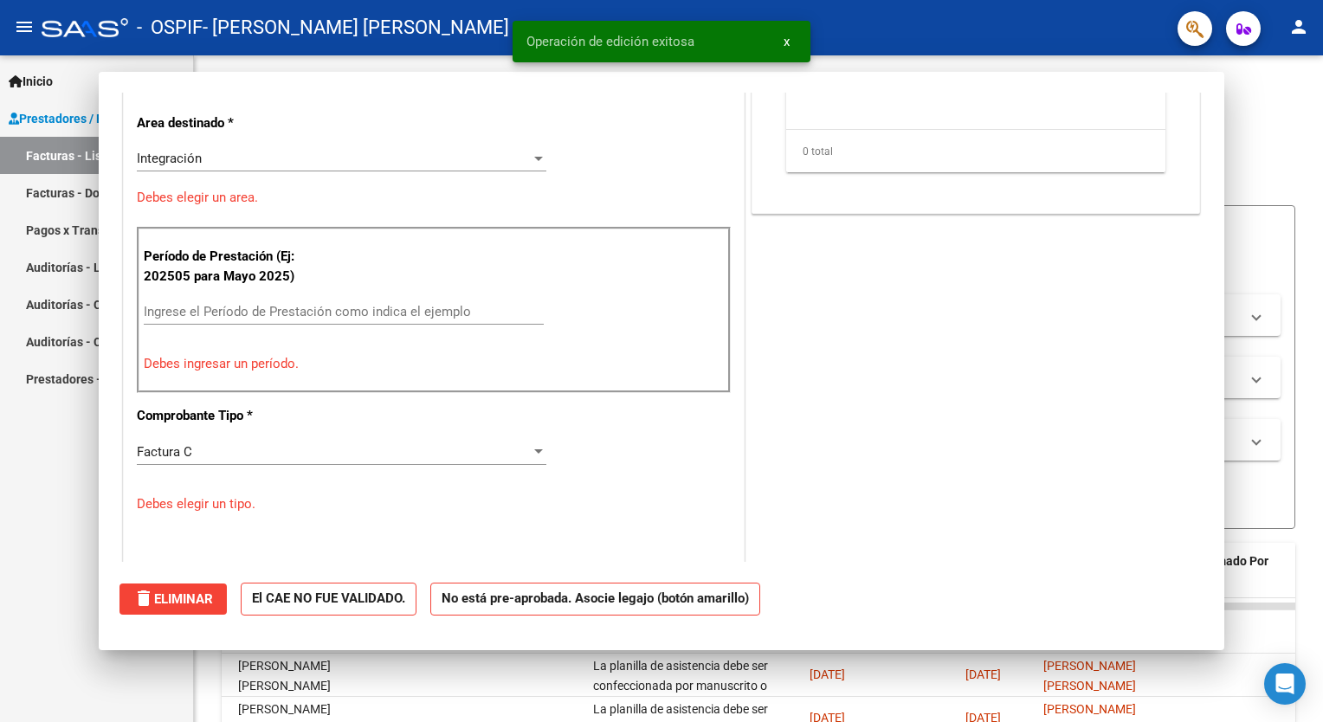
scroll to position [0, 0]
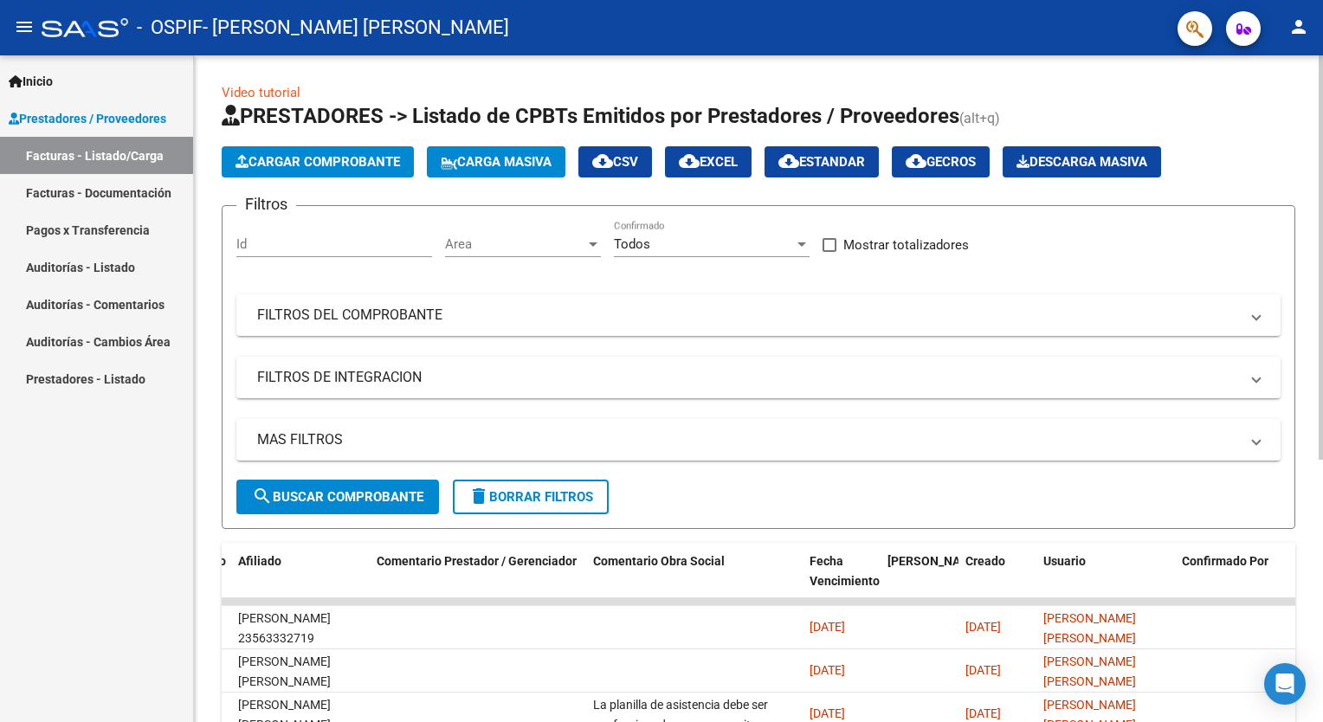
click at [293, 158] on span "Cargar Comprobante" at bounding box center [317, 162] width 164 height 16
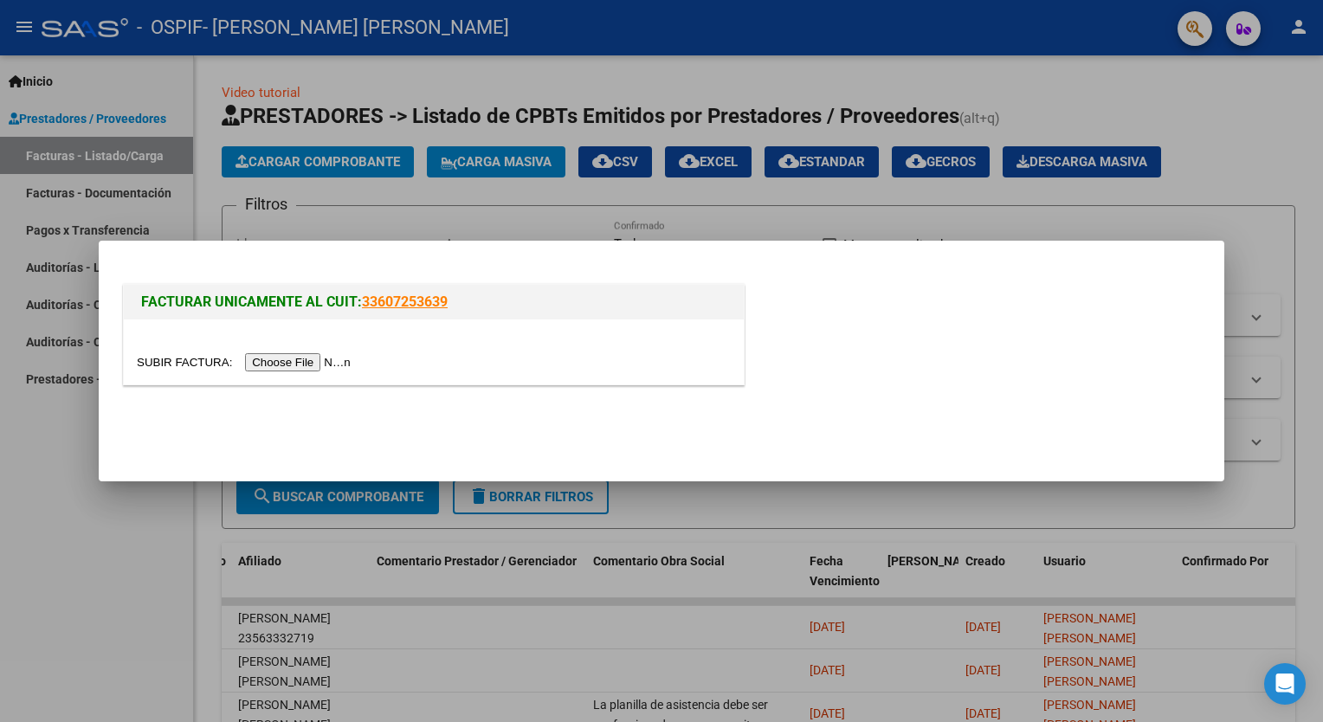
click at [294, 357] on input "file" at bounding box center [246, 362] width 219 height 18
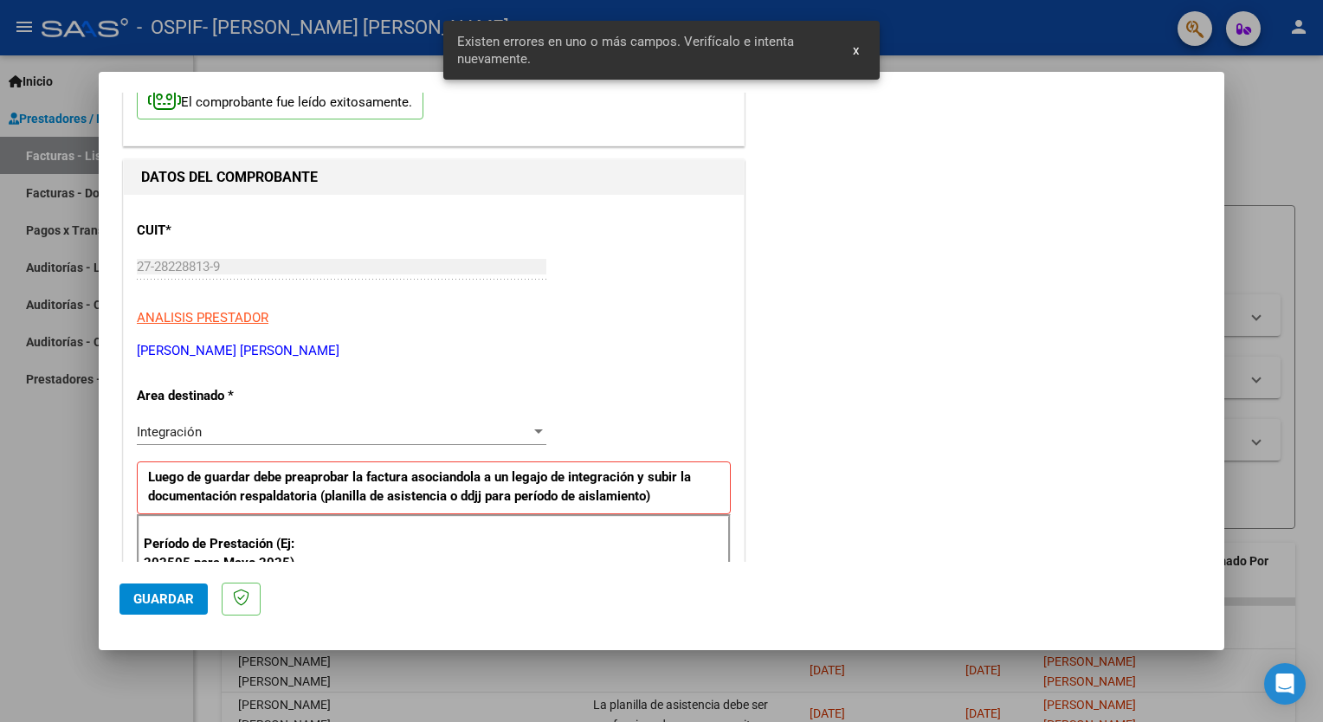
scroll to position [334, 0]
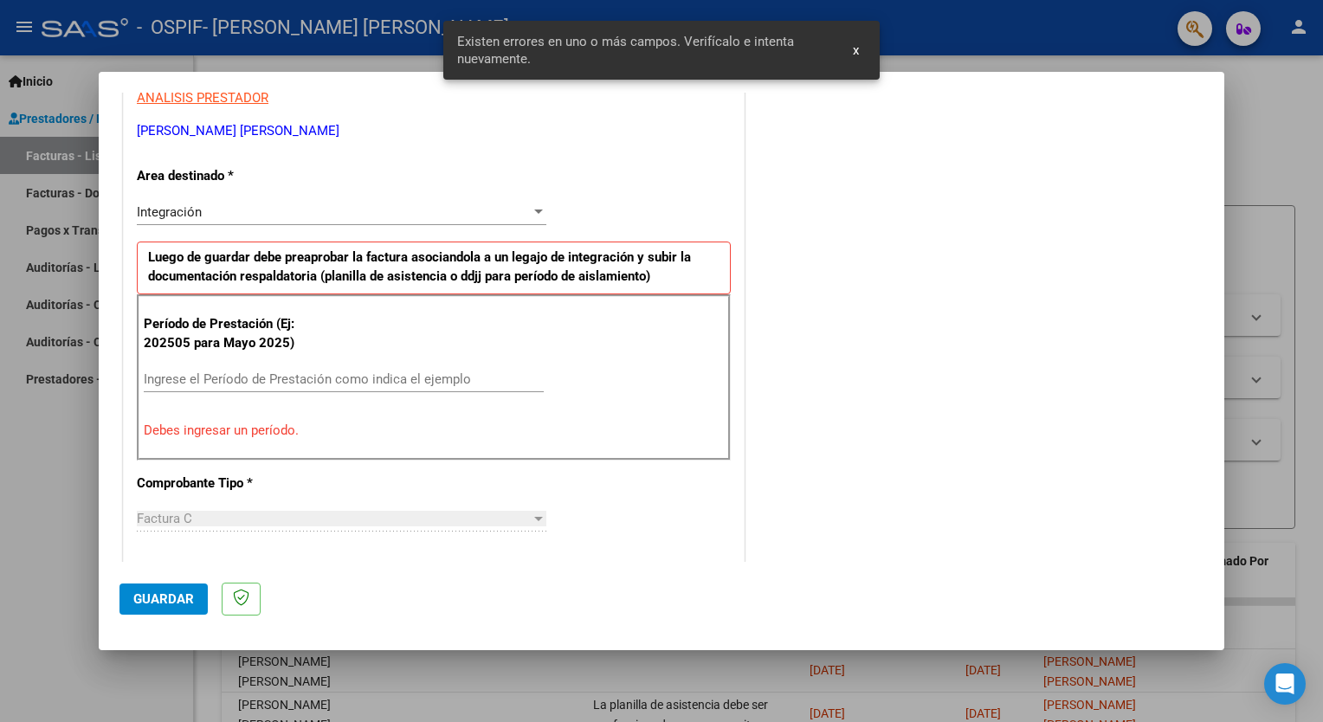
click at [216, 381] on input "Ingrese el Período de Prestación como indica el ejemplo" at bounding box center [344, 379] width 400 height 16
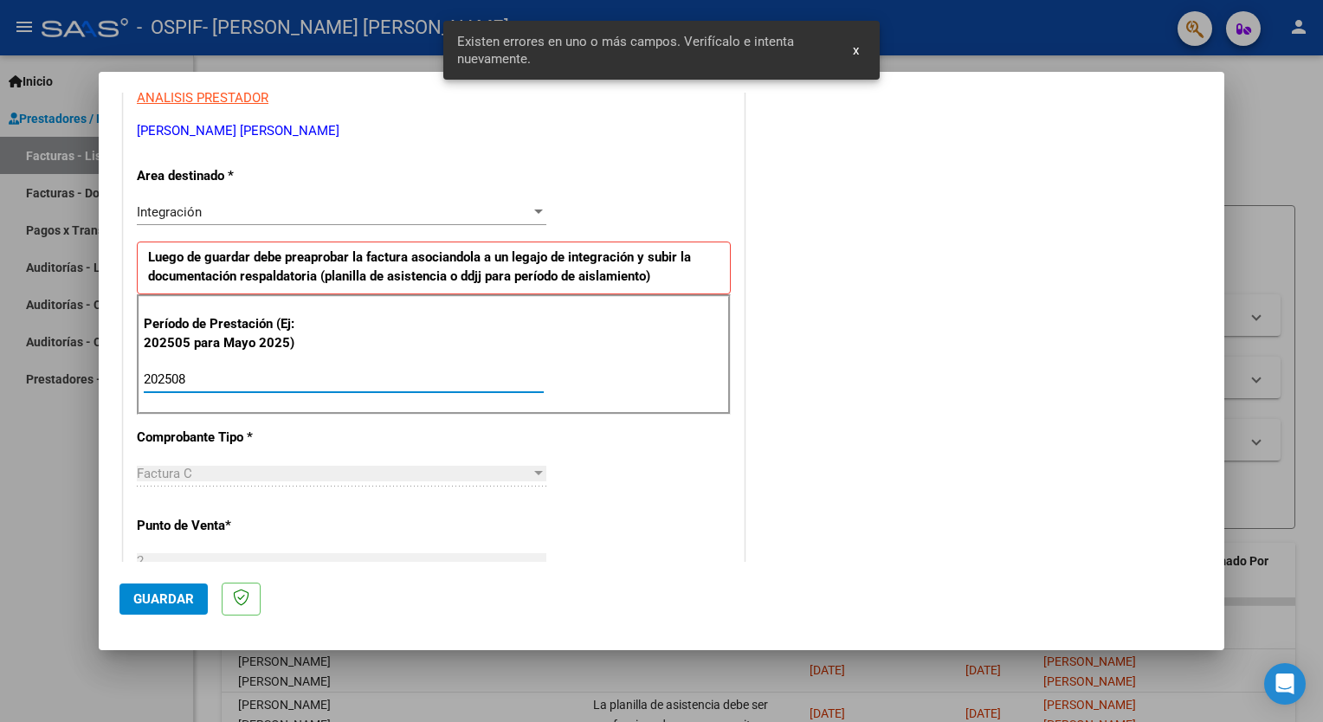
type input "202508"
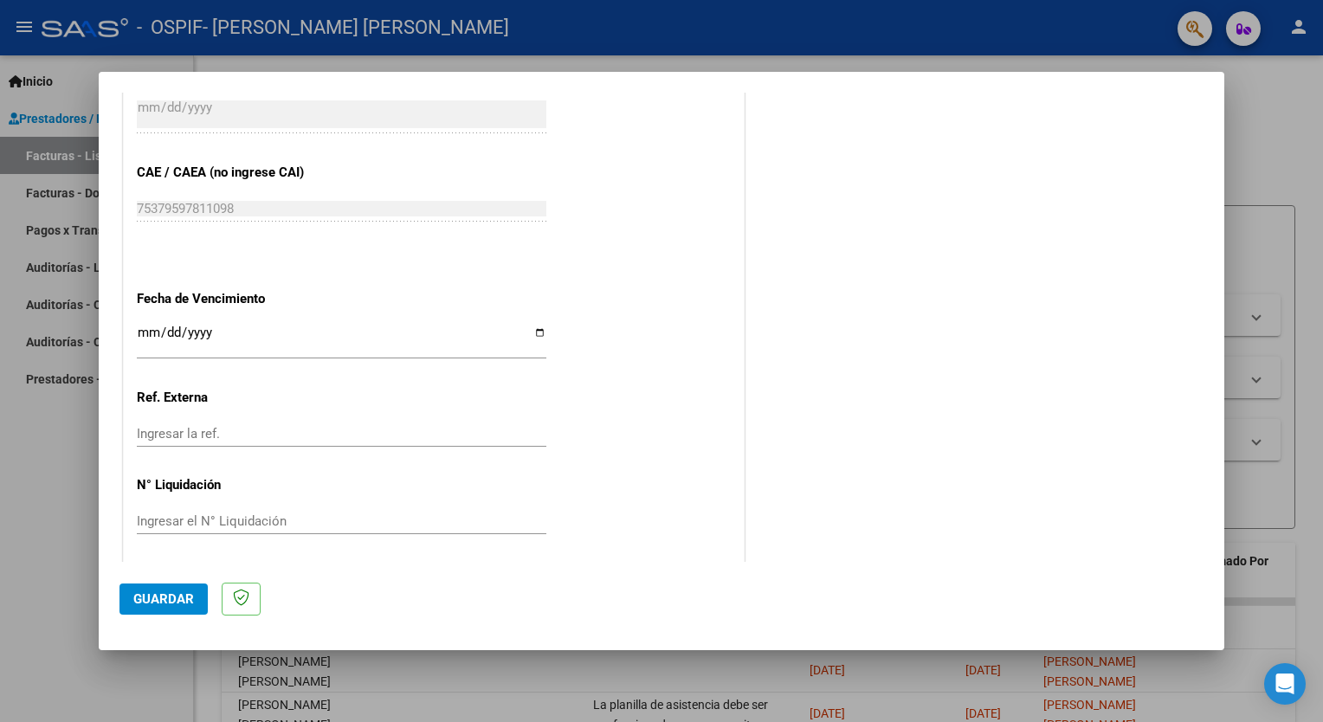
scroll to position [1052, 0]
click at [532, 328] on input "Ingresar la fecha" at bounding box center [341, 336] width 409 height 28
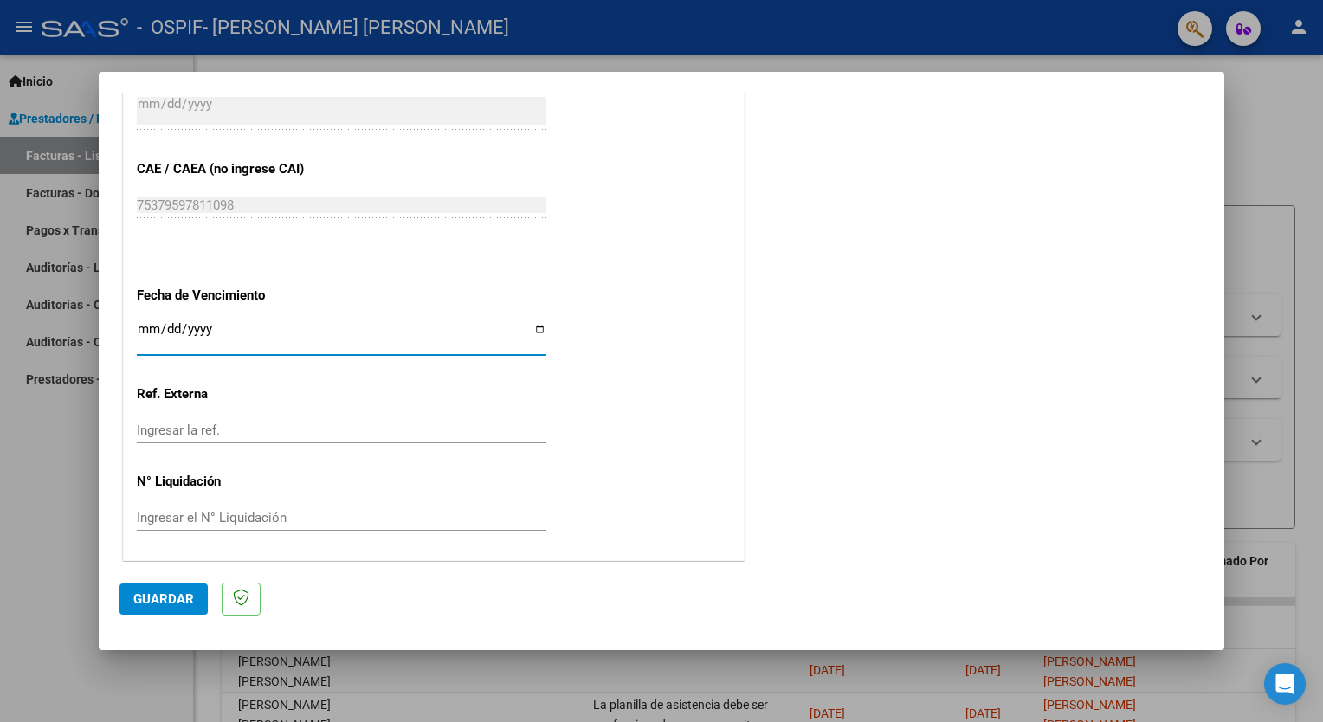
type input "[DATE]"
click at [166, 598] on span "Guardar" at bounding box center [163, 599] width 61 height 16
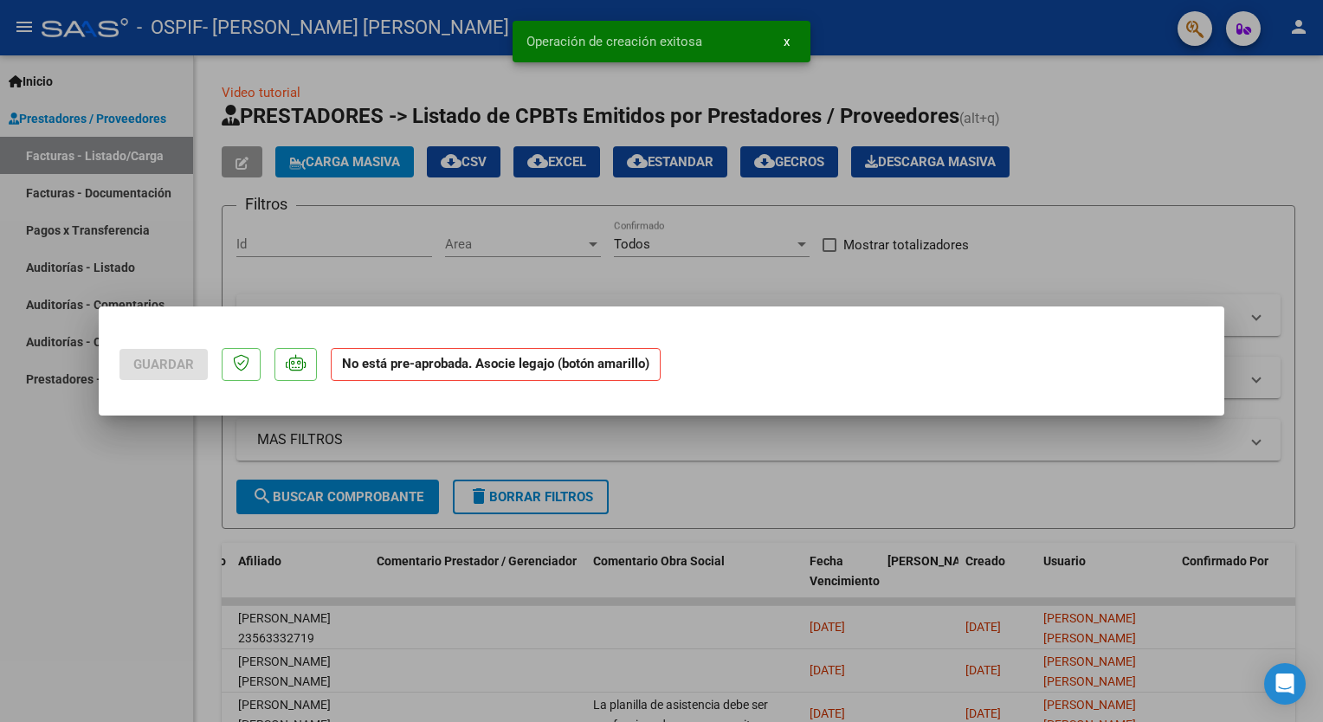
scroll to position [0, 0]
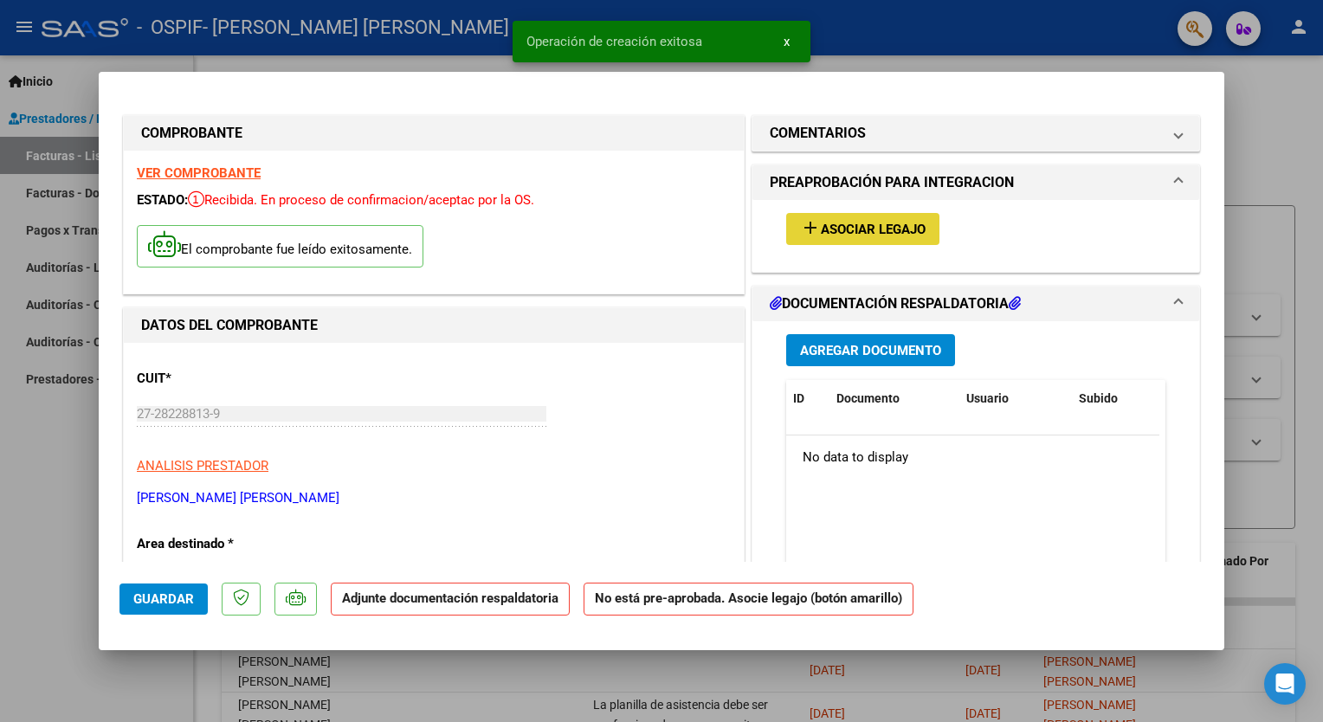
click at [811, 225] on mat-icon "add" at bounding box center [810, 227] width 21 height 21
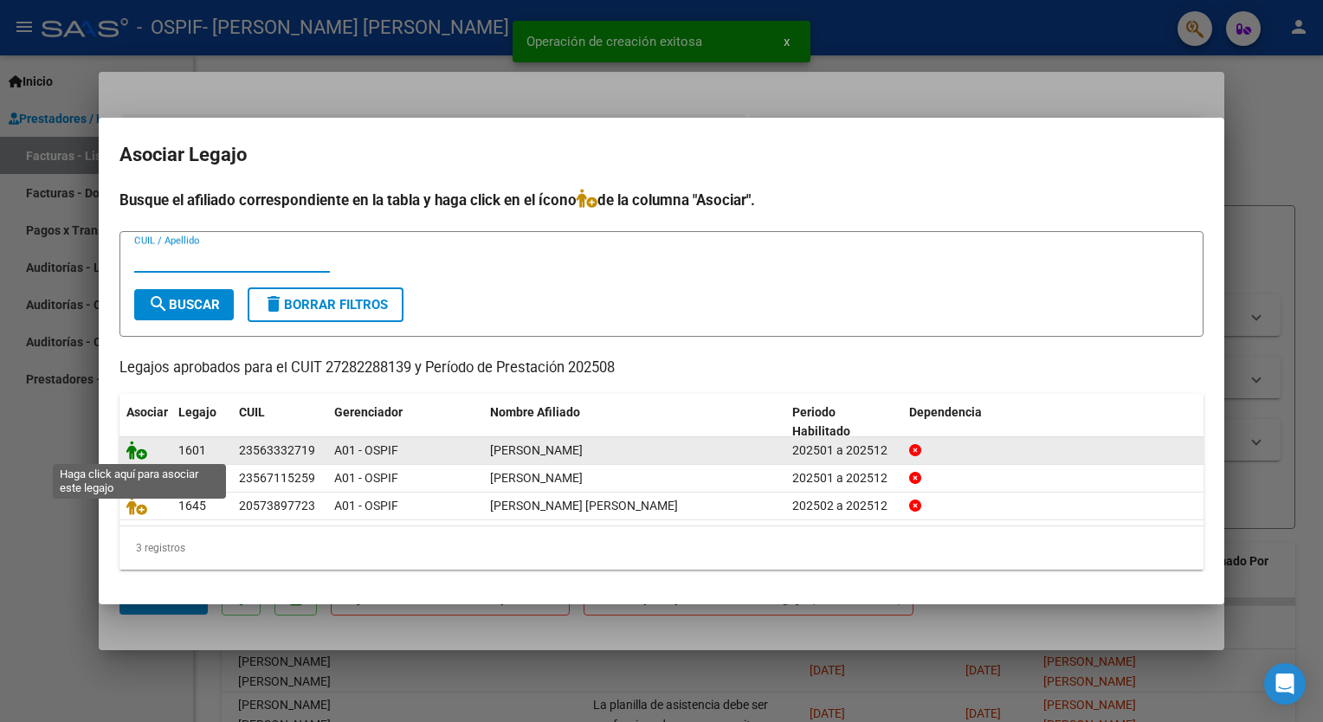
click at [135, 447] on icon at bounding box center [136, 450] width 21 height 19
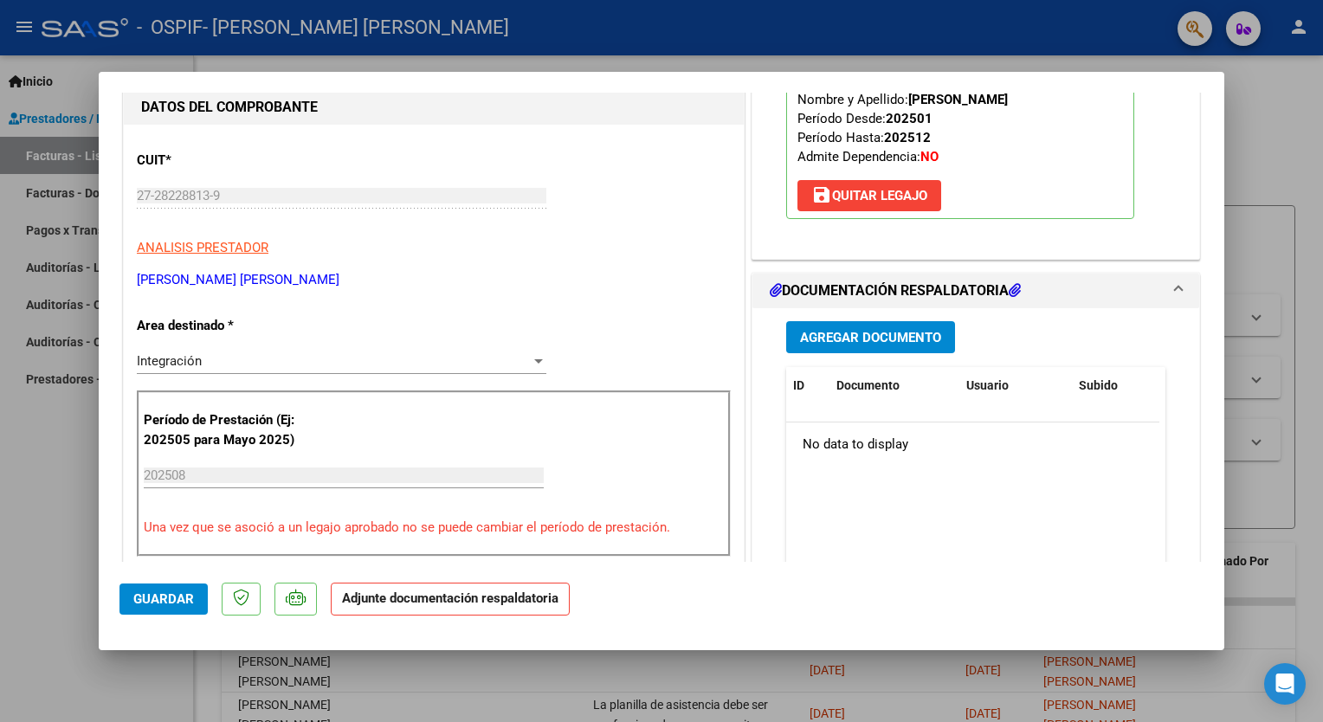
scroll to position [346, 0]
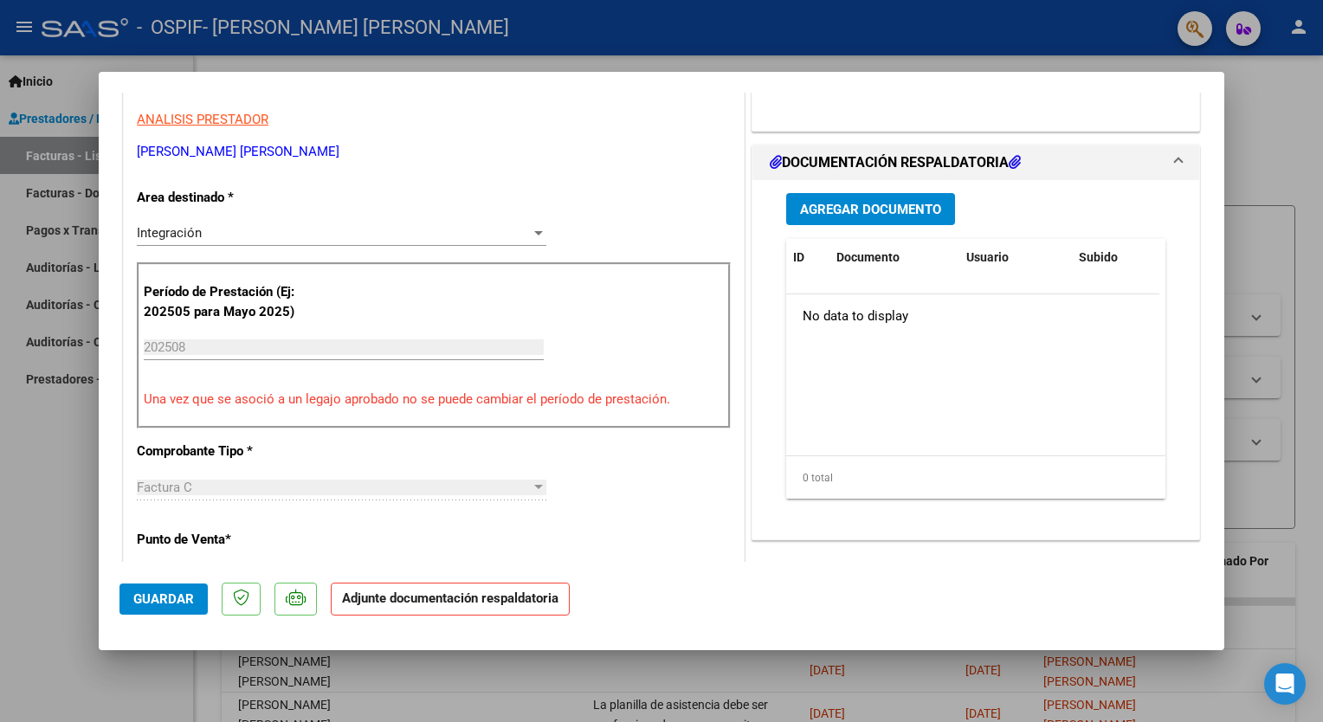
click at [866, 211] on span "Agregar Documento" at bounding box center [870, 210] width 141 height 16
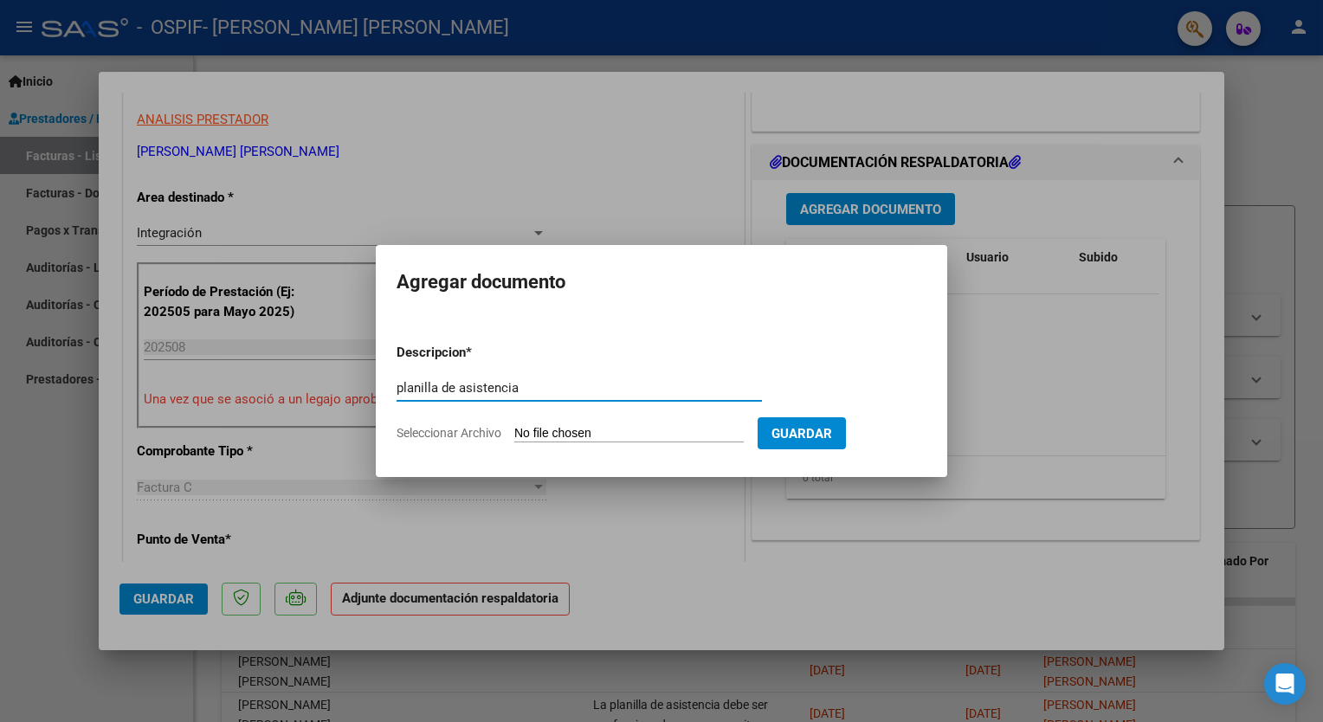
type input "planilla de asistencia"
click at [592, 424] on form "Descripcion * planilla de asistencia Escriba aquí una descripcion Seleccionar A…" at bounding box center [661, 393] width 530 height 126
click at [533, 432] on input "Seleccionar Archivo" at bounding box center [628, 434] width 229 height 16
type input "C:\fakepath\planilla [PERSON_NAME].pdf"
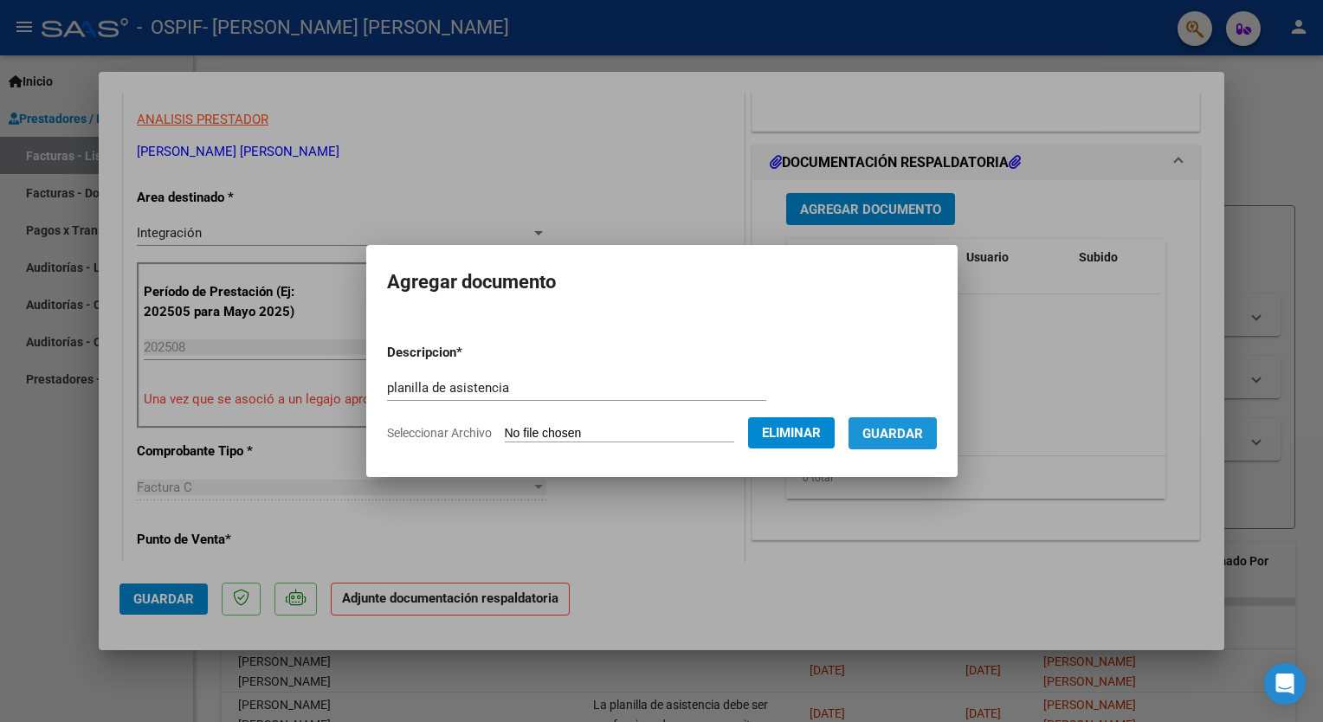
click at [907, 435] on span "Guardar" at bounding box center [892, 434] width 61 height 16
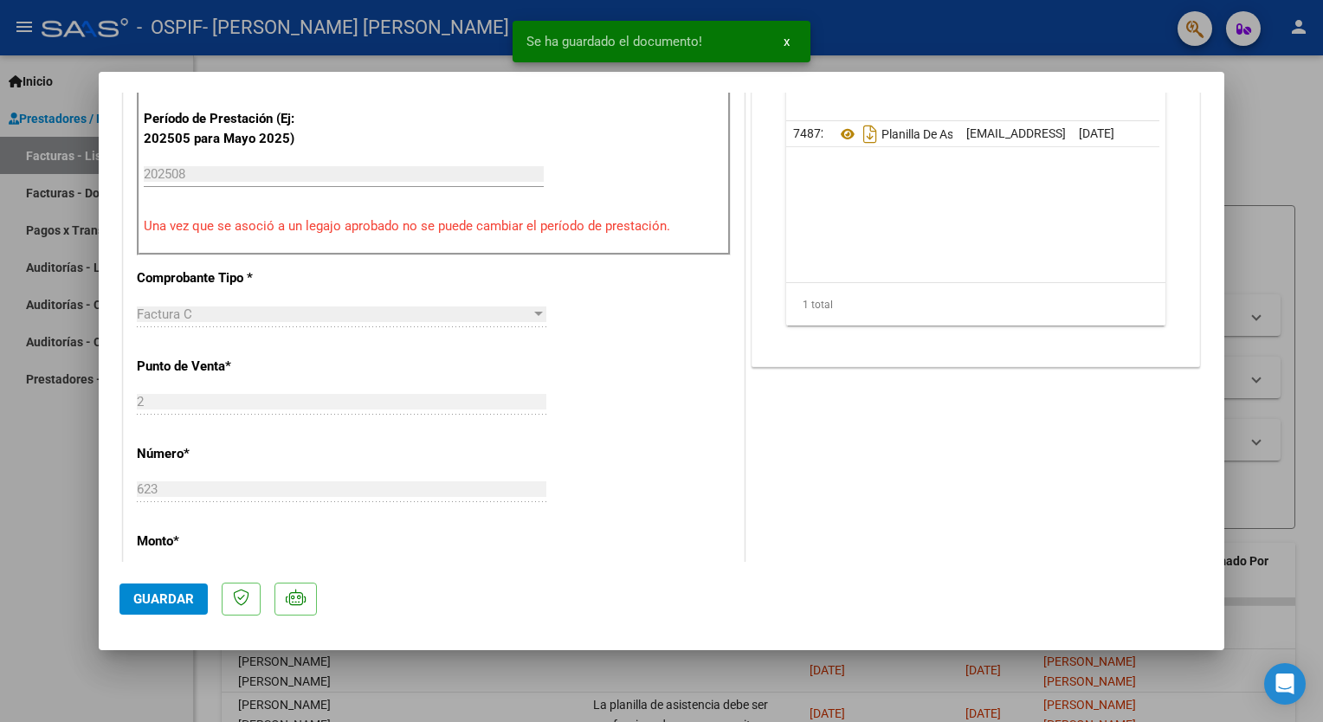
scroll to position [0, 0]
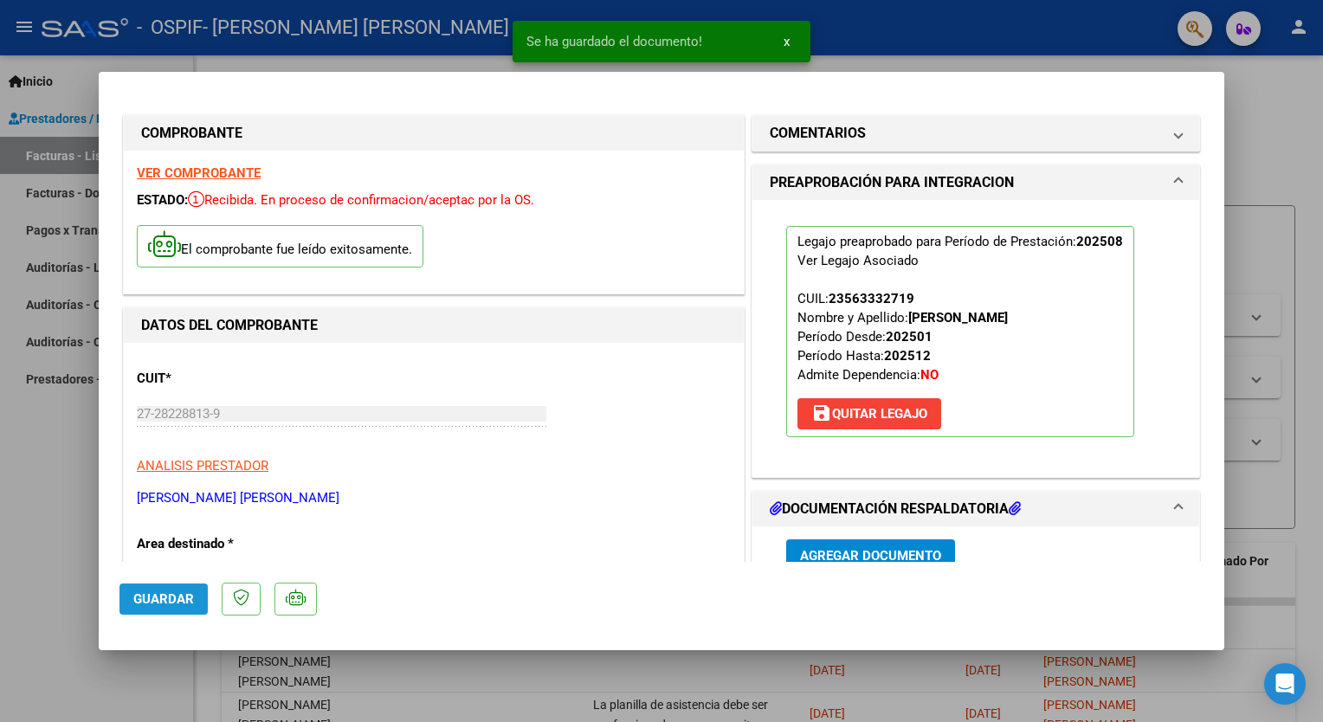
click at [161, 604] on span "Guardar" at bounding box center [163, 599] width 61 height 16
click at [44, 434] on div at bounding box center [661, 361] width 1323 height 722
type input "$ 0,00"
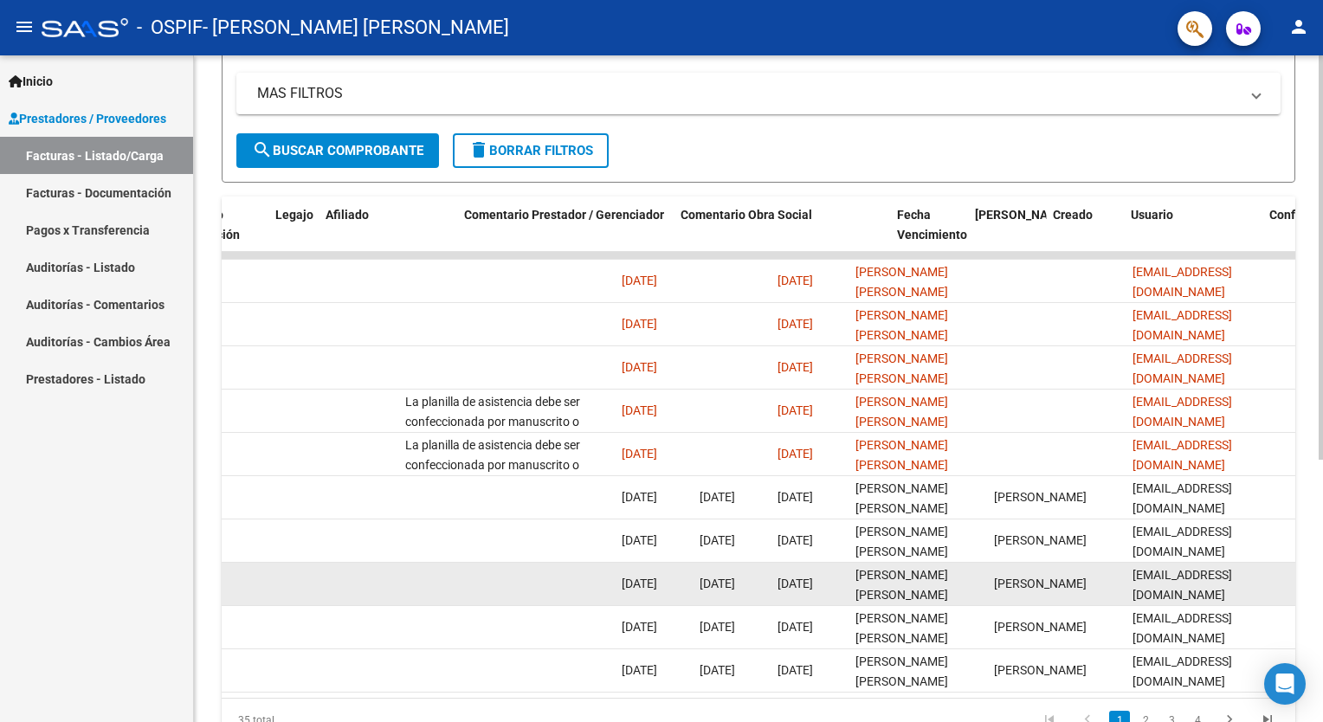
scroll to position [0, 2296]
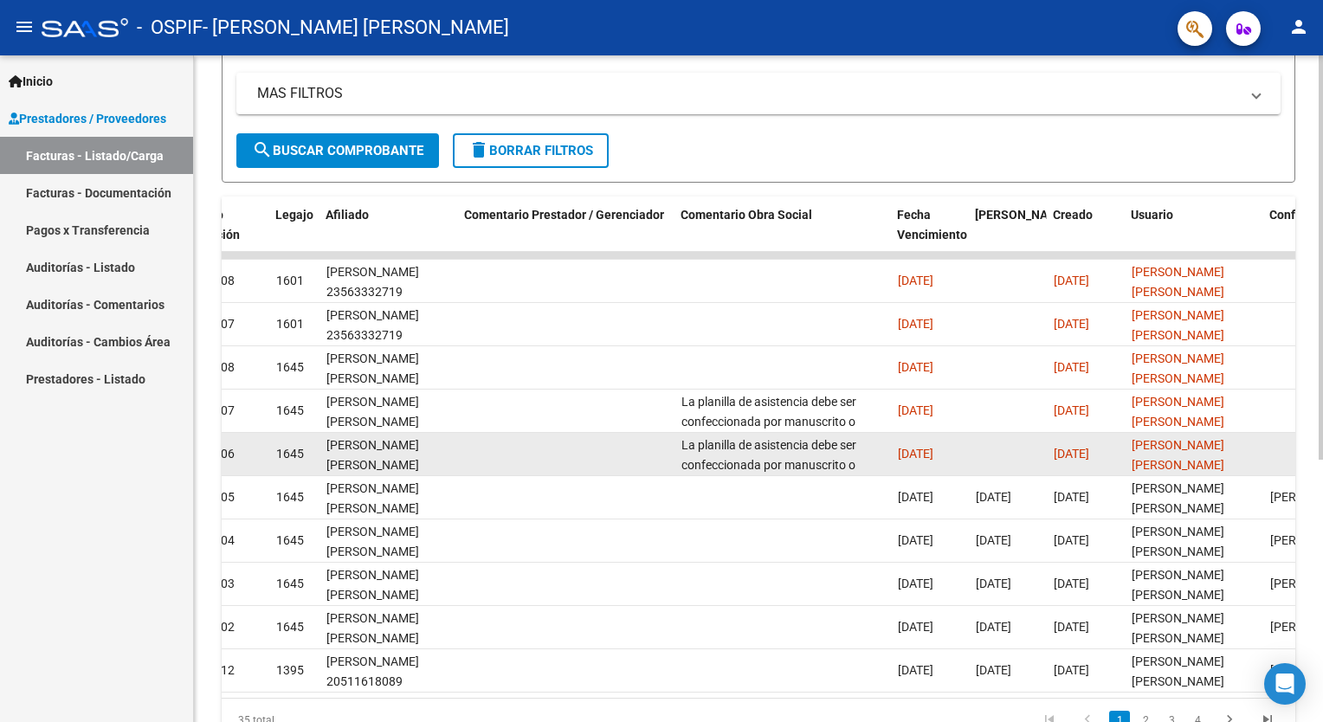
click at [848, 445] on span "La planilla de asistencia debe ser confeccionada por manuscrito o digitalmente …" at bounding box center [774, 513] width 187 height 151
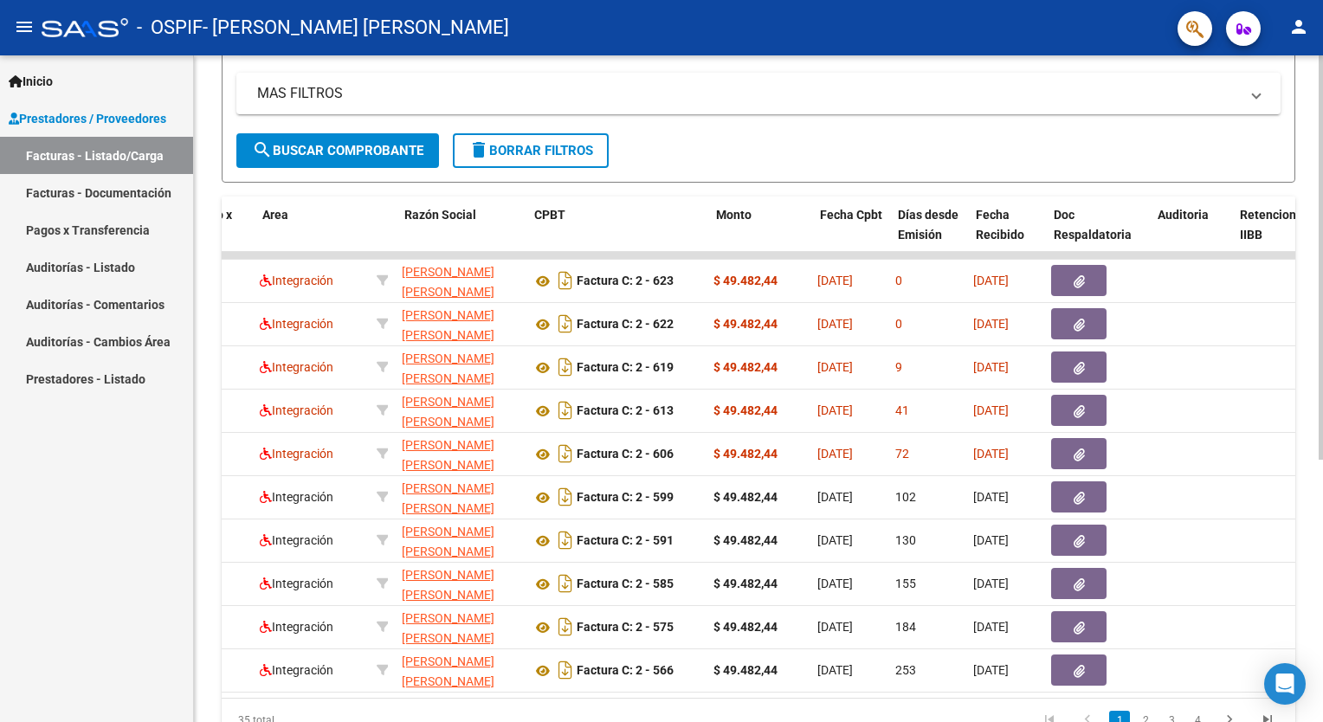
scroll to position [0, 169]
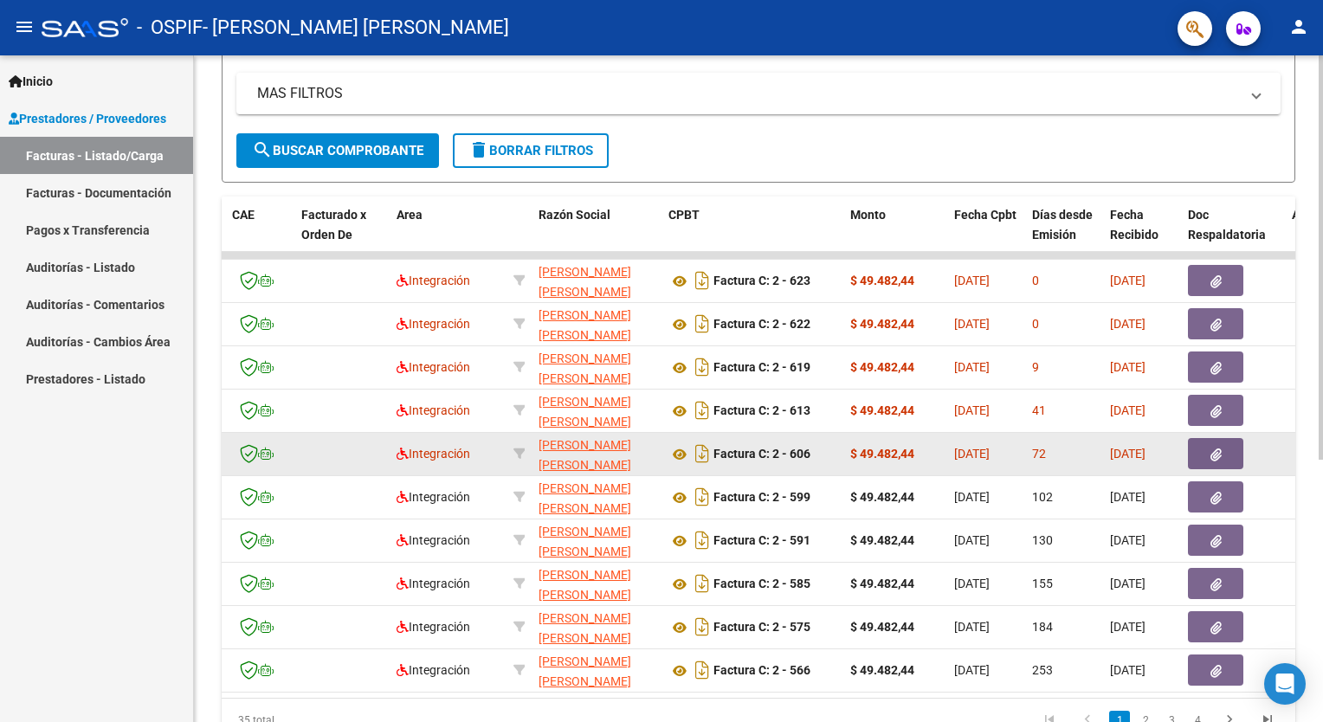
click at [1213, 459] on icon "button" at bounding box center [1215, 454] width 11 height 13
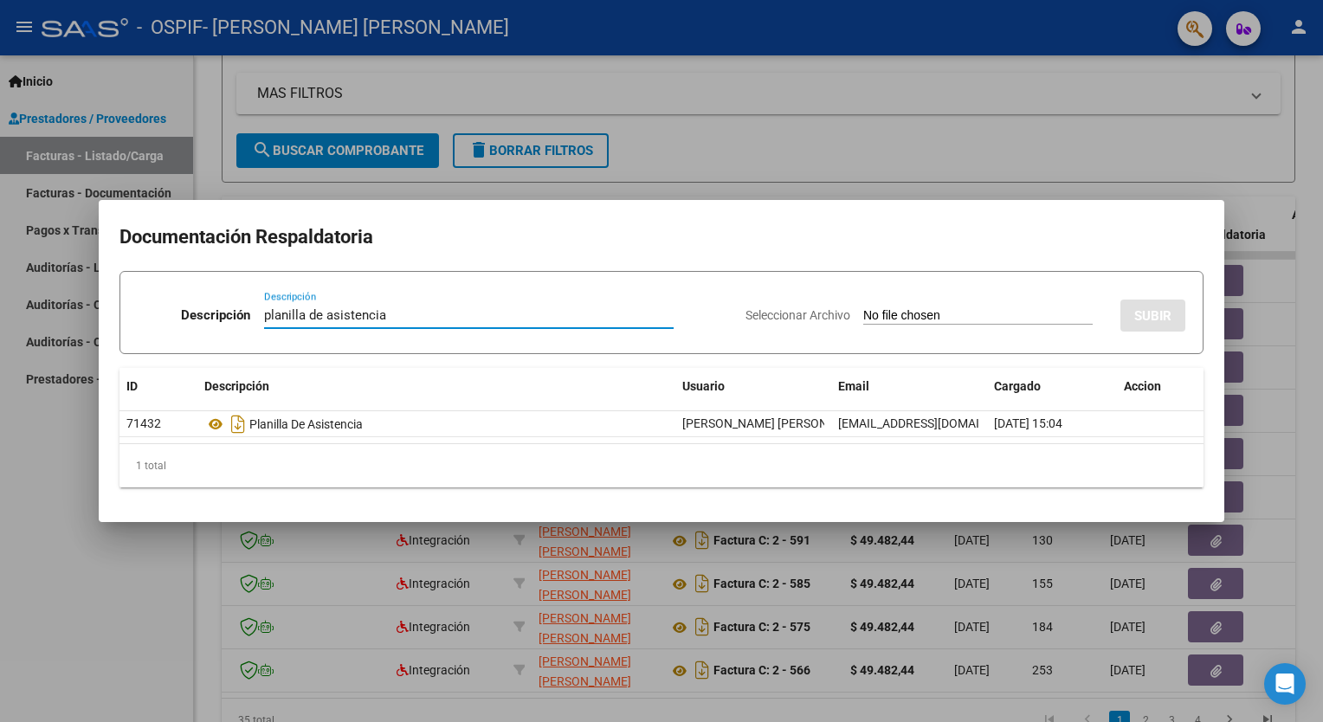
type input "planilla de asistencia"
click at [975, 318] on input "Seleccionar Archivo" at bounding box center [977, 316] width 229 height 16
type input "C:\fakepath\[PERSON_NAME].pdf"
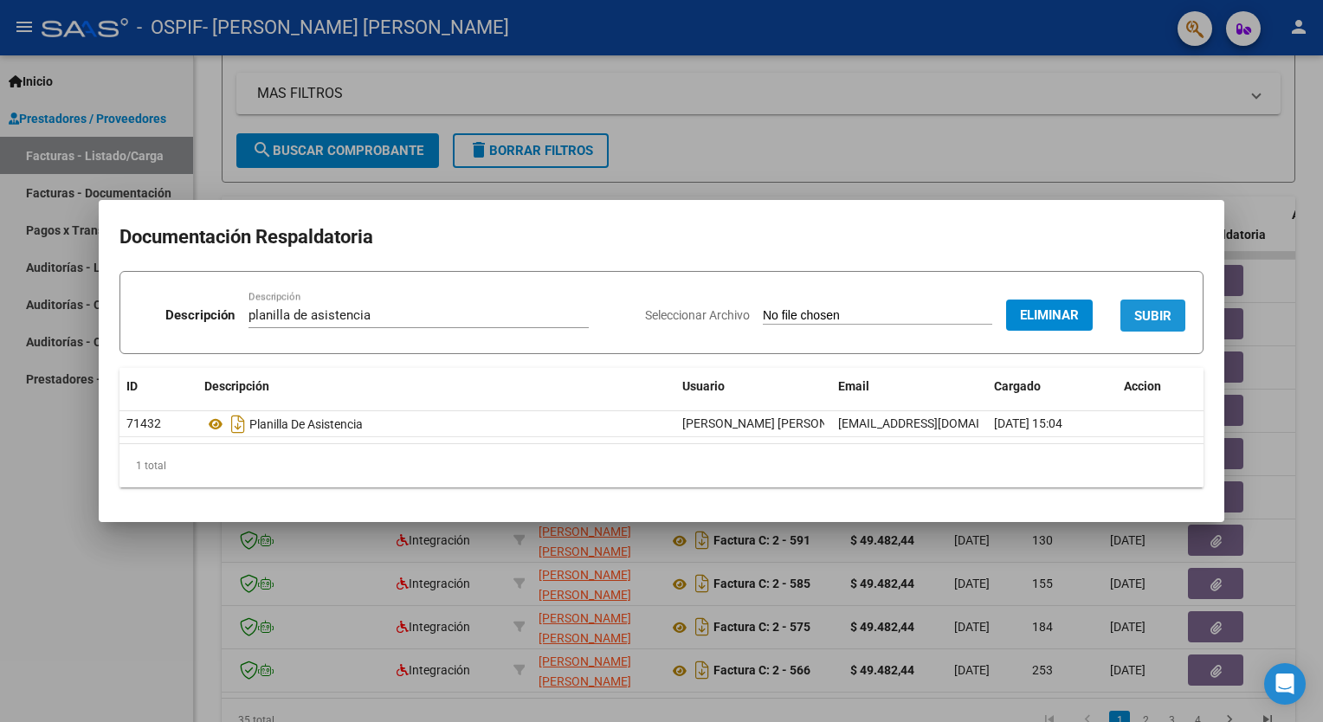
click at [1164, 301] on button "SUBIR" at bounding box center [1152, 315] width 65 height 32
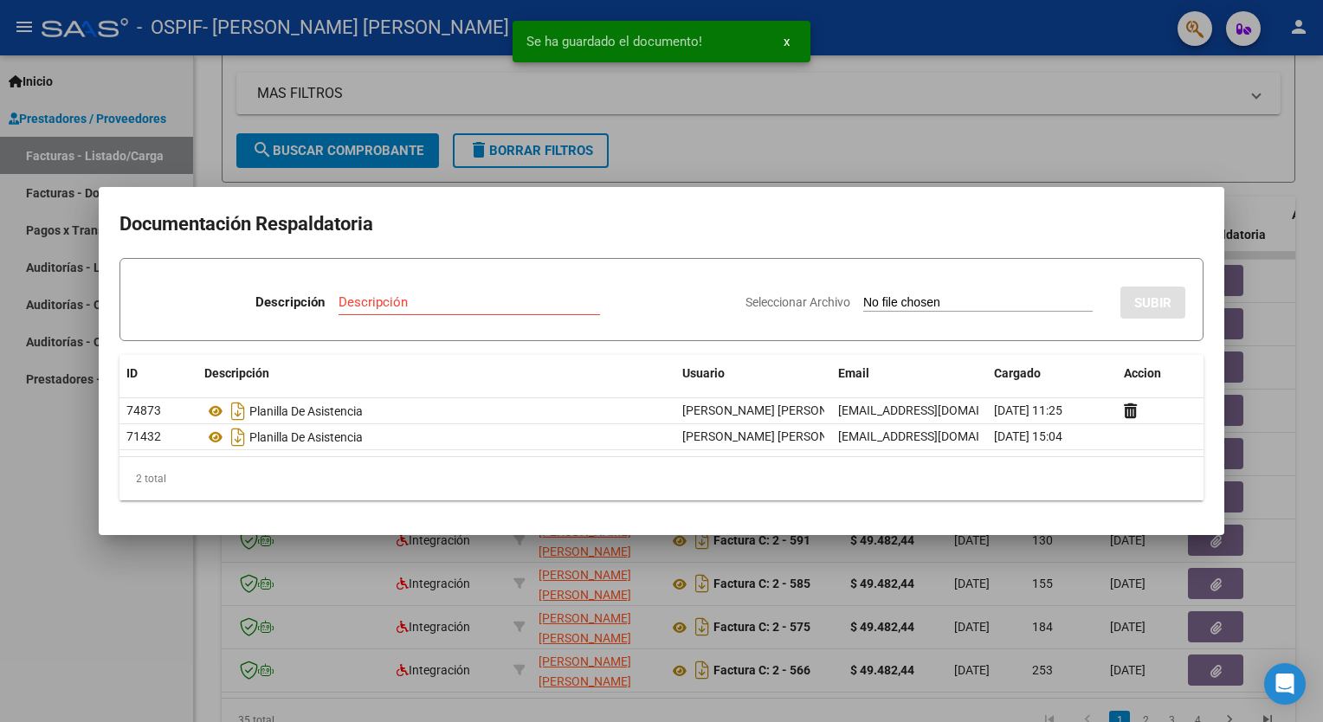
click at [1246, 329] on div at bounding box center [661, 361] width 1323 height 722
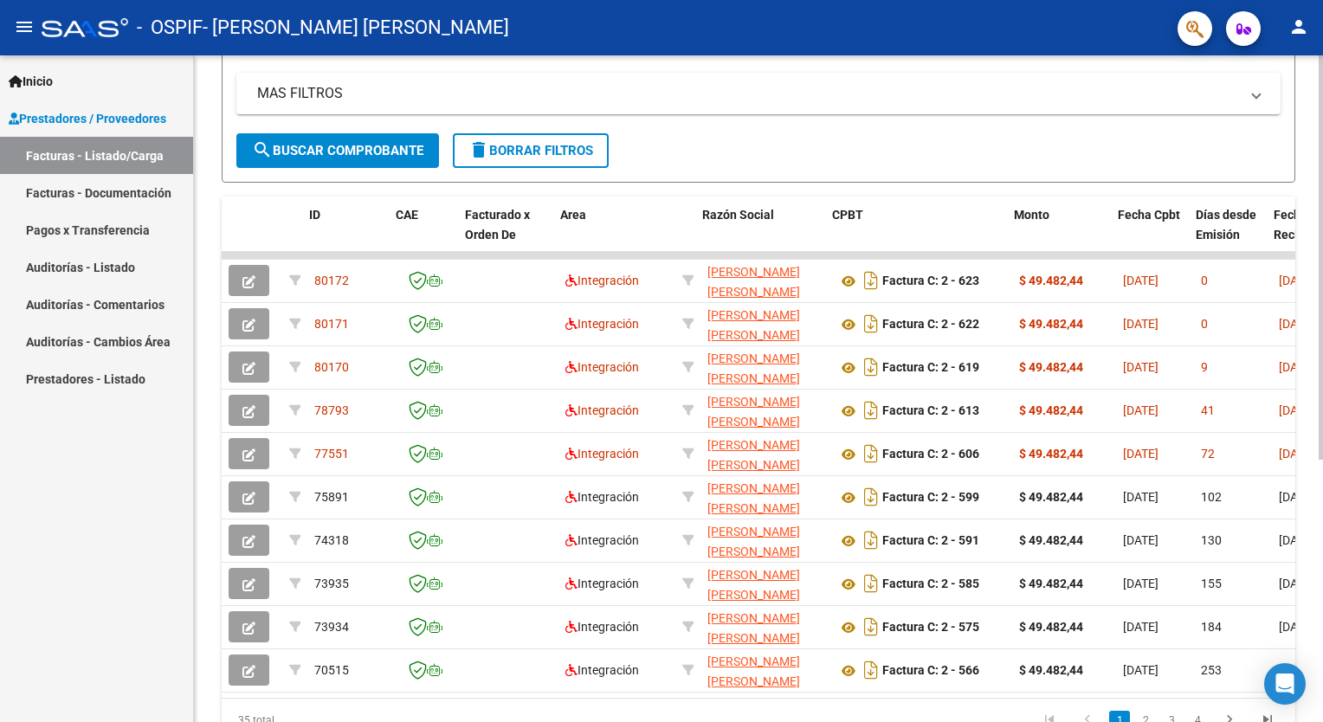
scroll to position [0, 457]
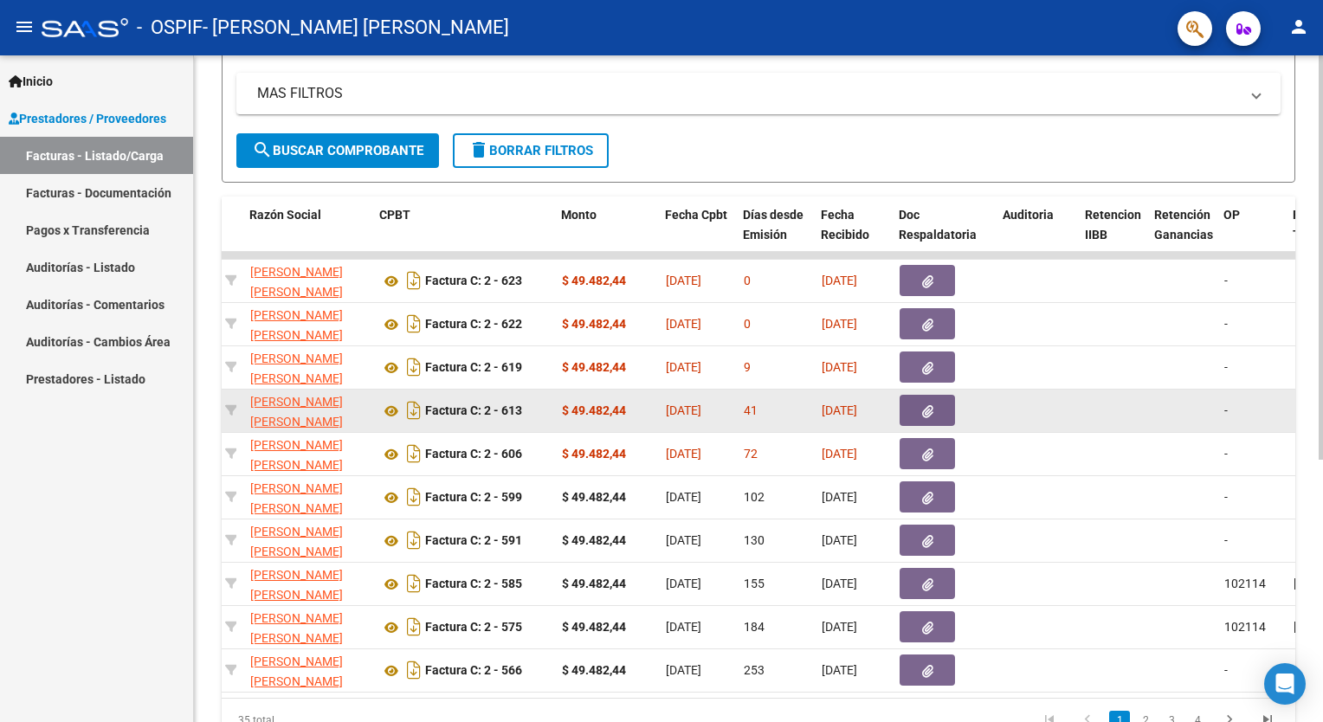
click at [919, 409] on button "button" at bounding box center [926, 410] width 55 height 31
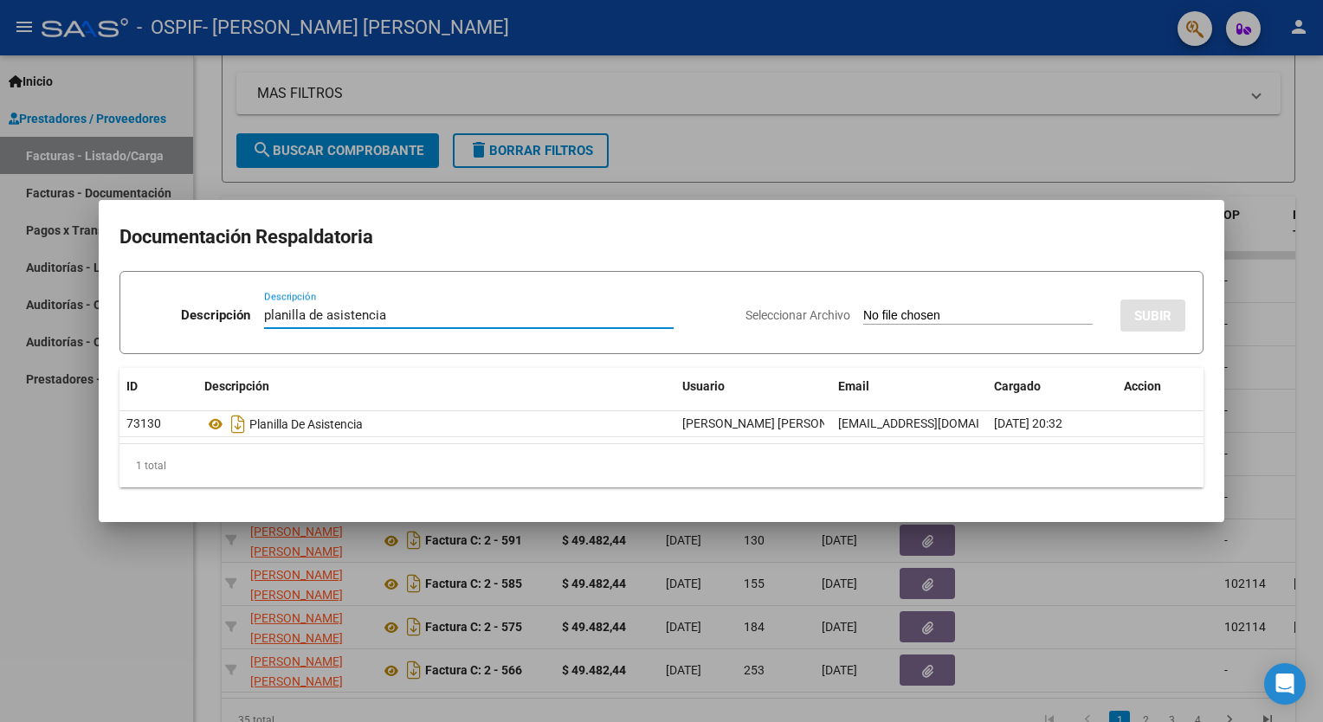
type input "planilla de asistencia"
click at [856, 313] on app-file-uploader "Seleccionar Archivo" at bounding box center [925, 315] width 361 height 16
click at [876, 313] on input "Seleccionar Archivo" at bounding box center [977, 316] width 229 height 16
type input "C:\fakepath\[PERSON_NAME].pdf"
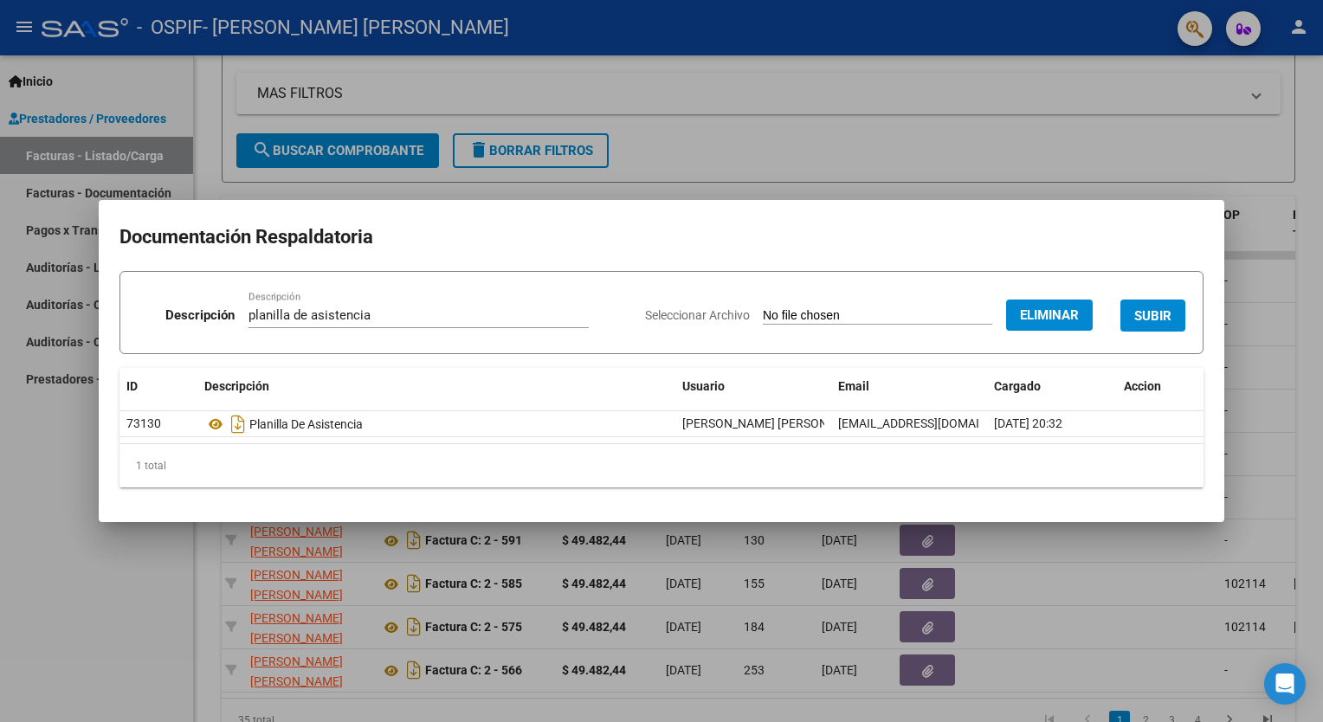
click at [1164, 309] on span "SUBIR" at bounding box center [1152, 316] width 37 height 16
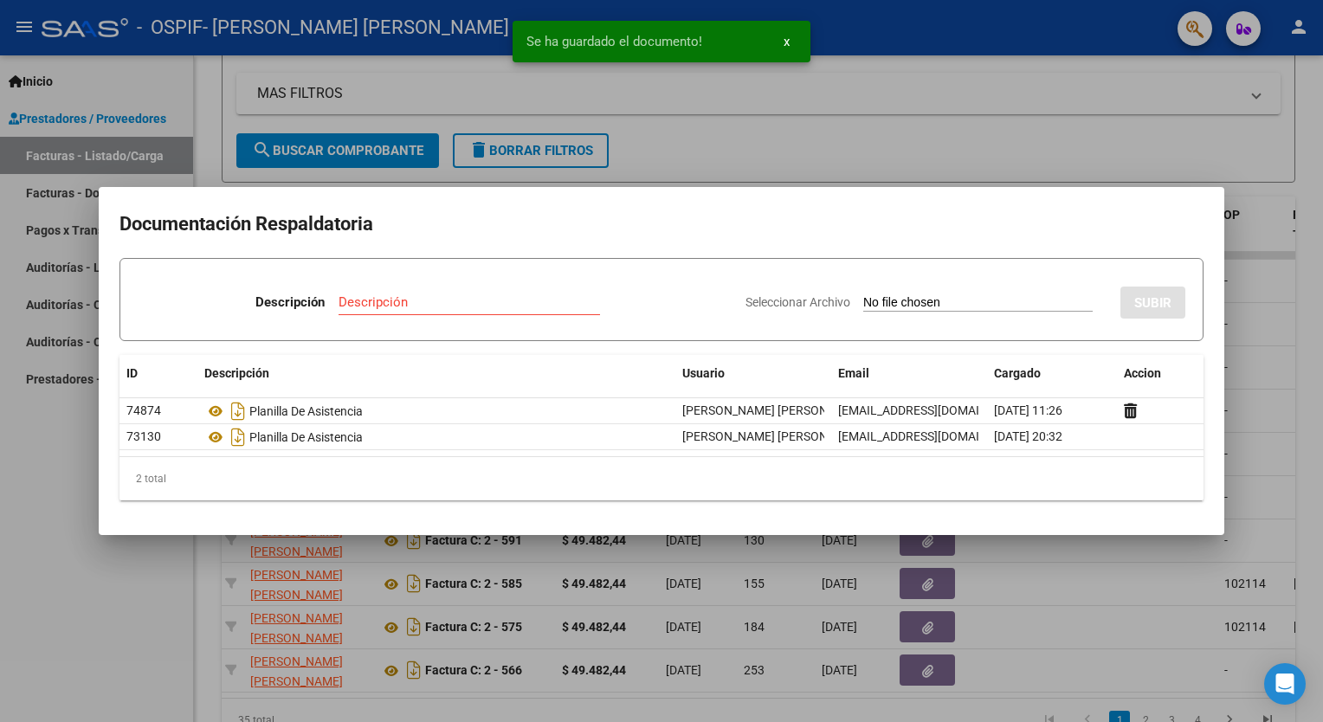
click at [1266, 321] on div at bounding box center [661, 361] width 1323 height 722
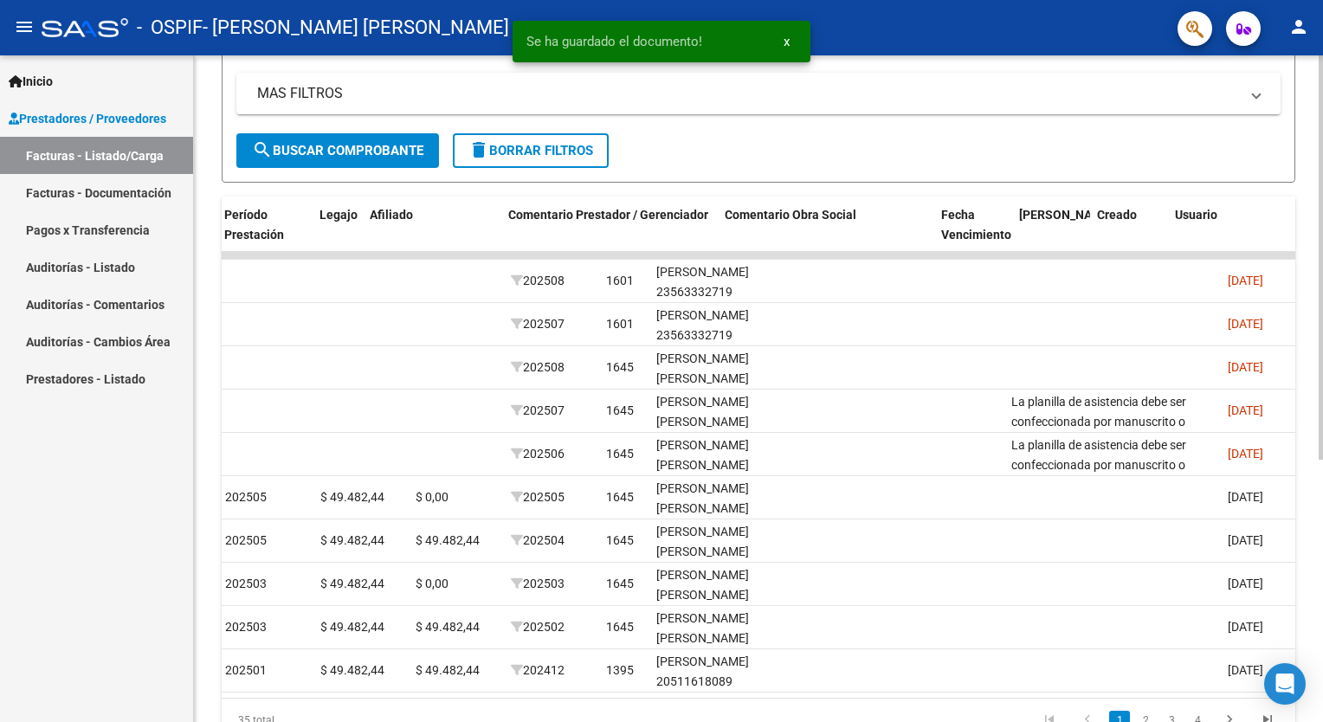
scroll to position [0, 2414]
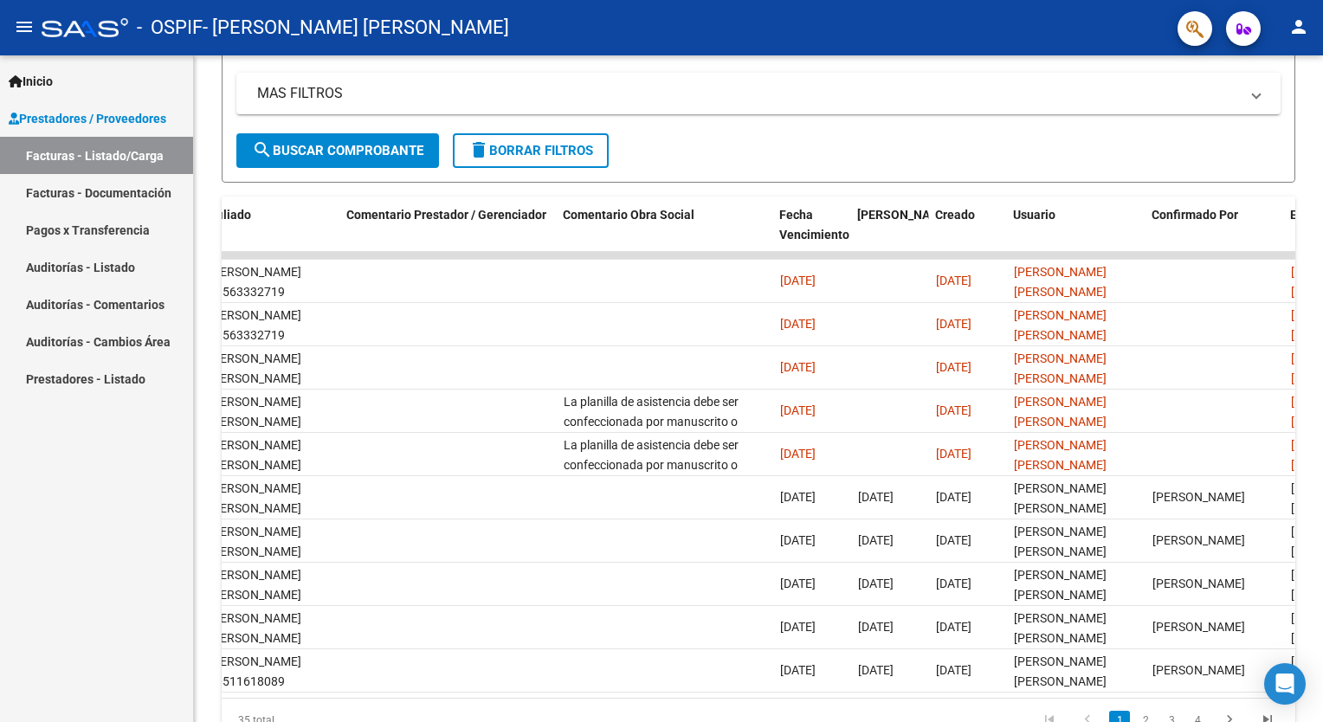
click at [1297, 29] on mat-icon "person" at bounding box center [1298, 26] width 21 height 21
click at [1271, 119] on button "exit_to_app Salir" at bounding box center [1263, 114] width 106 height 42
